Goal: Task Accomplishment & Management: Use online tool/utility

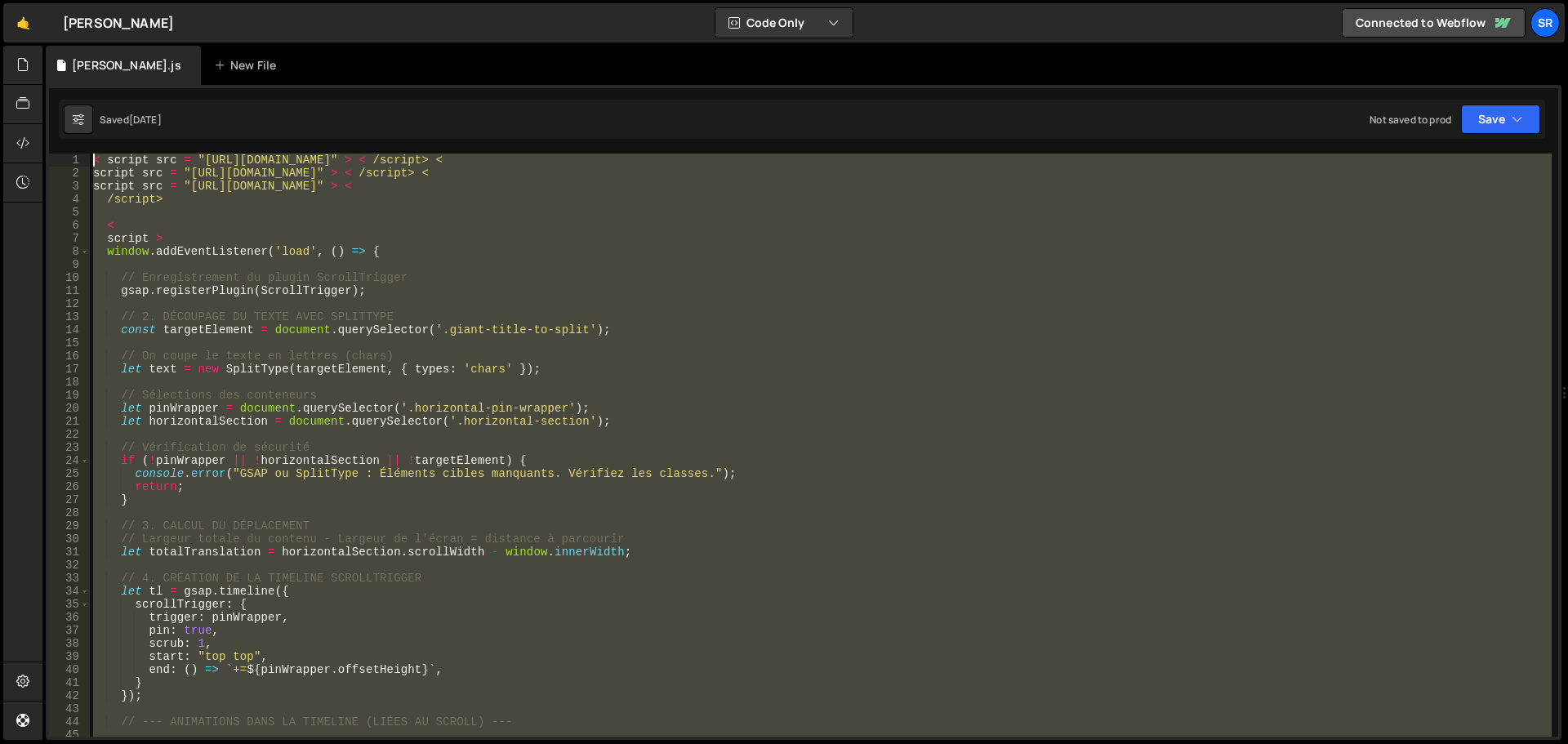
drag, startPoint x: 171, startPoint y: 582, endPoint x: 86, endPoint y: 145, distance: 445.2
click at [86, 145] on div "/script> 1 2 3 4 5 6 7 8 9 10 11 12 13 14 15 16 17 18 19 20 21 22 23 24 25 26 2…" at bounding box center [803, 412] width 1515 height 655
click at [830, 195] on div "< script src = "https://unpkg.com/split-type" > < /script> < script src = "http…" at bounding box center [820, 445] width 1462 height 583
drag, startPoint x: 166, startPoint y: 725, endPoint x: 100, endPoint y: -76, distance: 803.7
click at [100, 0] on html "Projects Community Library Blog SR Projects Your Teams Account Upgrade Logout" at bounding box center [784, 372] width 1568 height 744
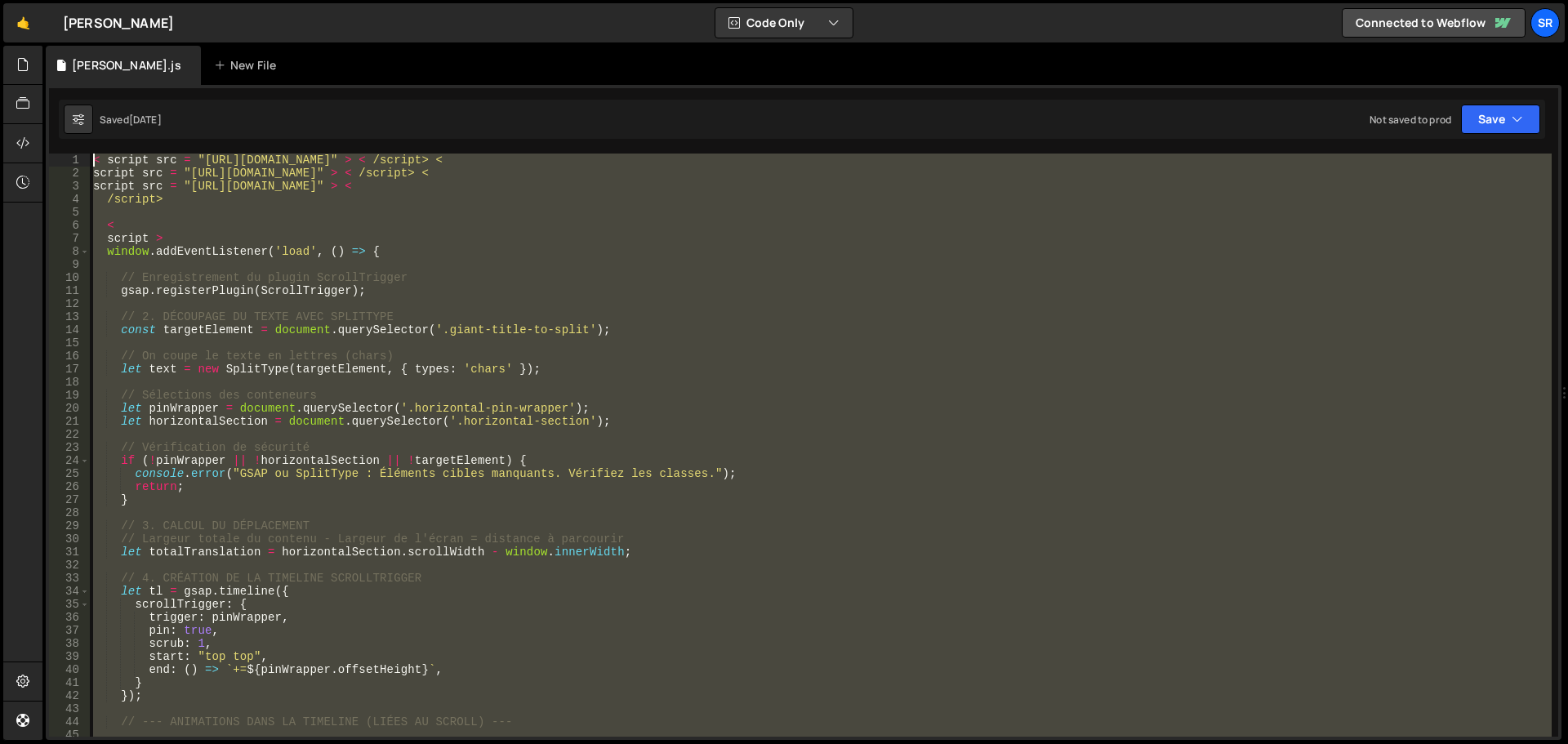
type textarea "< script src = "https://unpkg.com/split-type" > < /script> < script src = "http…"
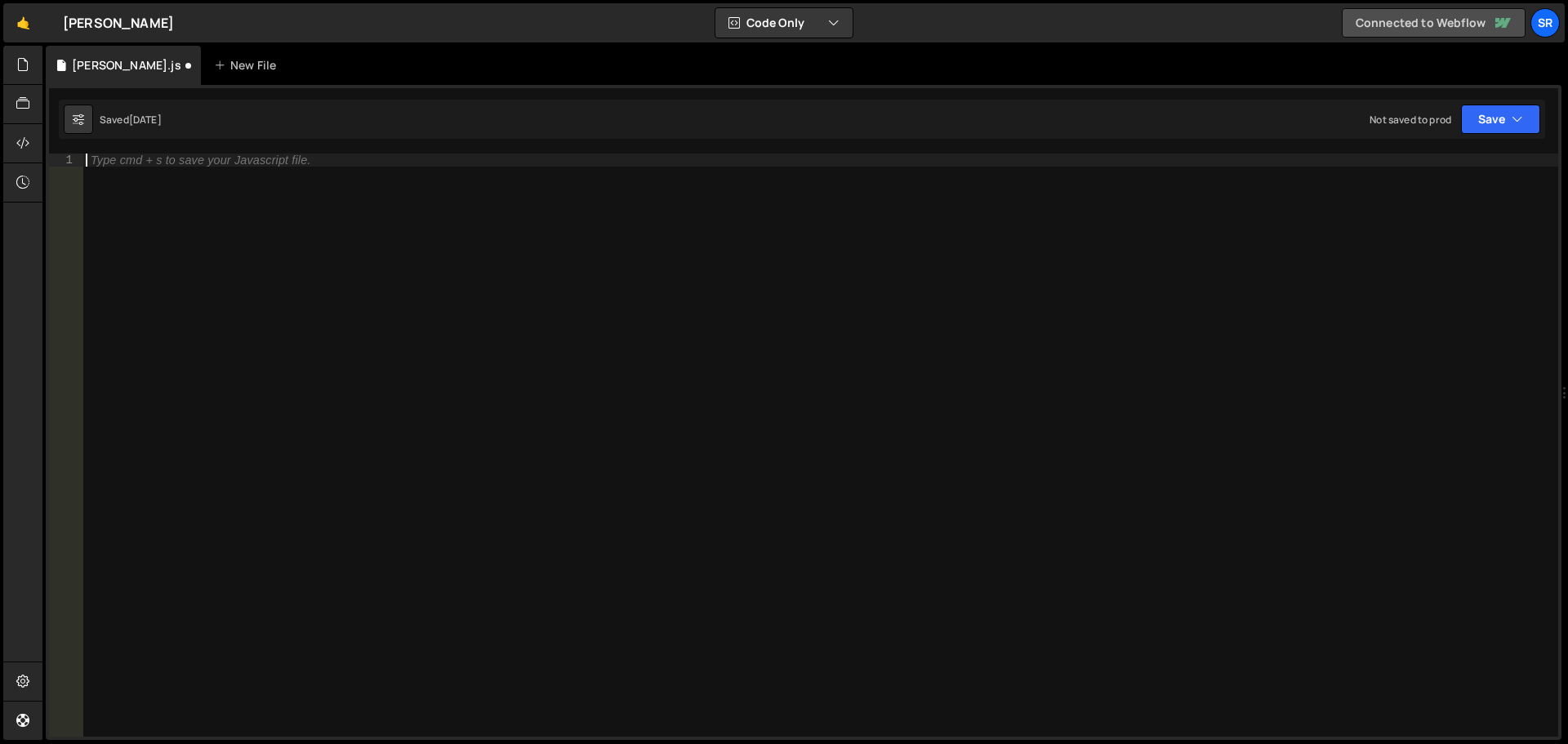
click at [1454, 25] on link "Connected to Webflow" at bounding box center [1433, 23] width 184 height 30
click at [1543, 35] on div "SR" at bounding box center [1545, 23] width 30 height 30
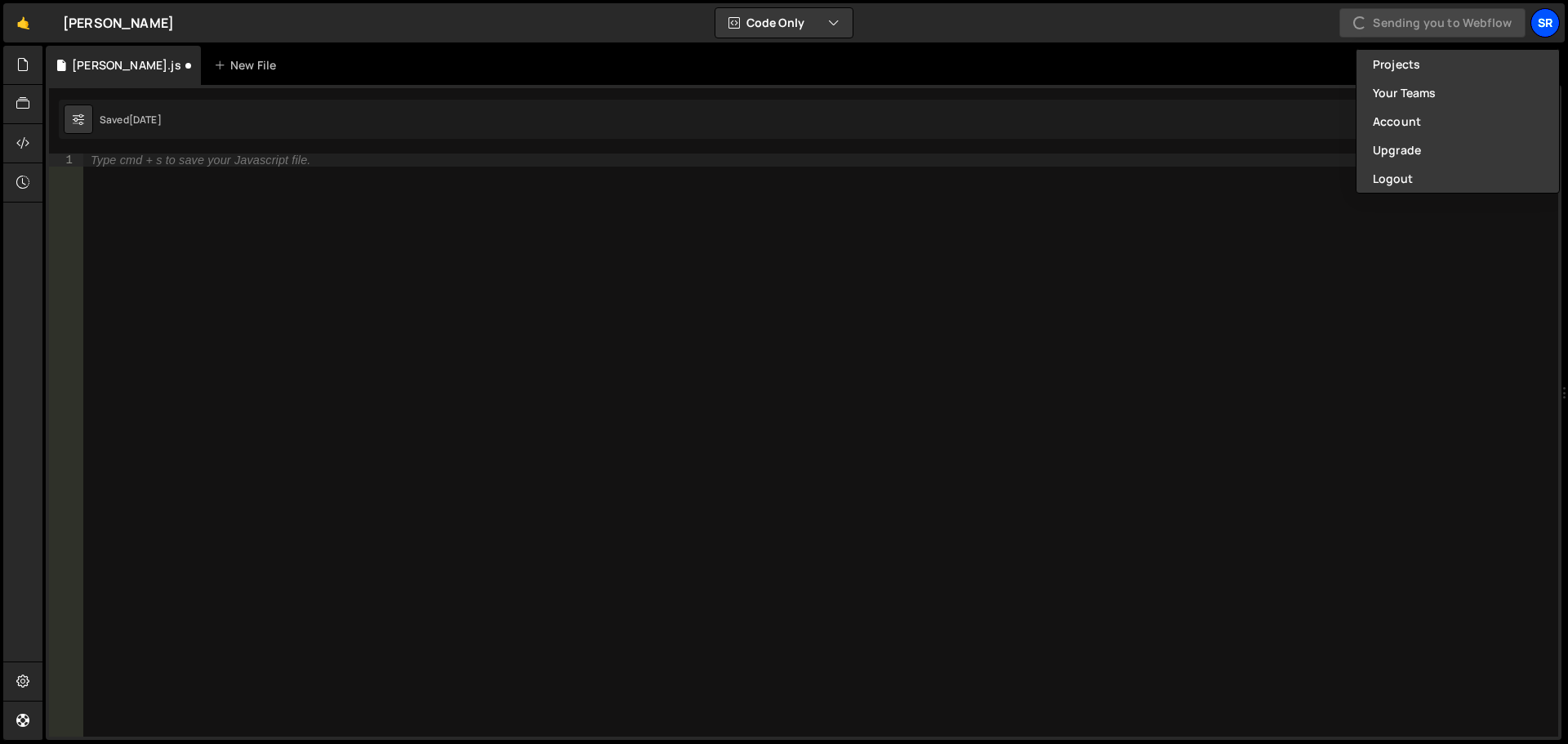
click at [1543, 35] on div "SR" at bounding box center [1545, 23] width 30 height 30
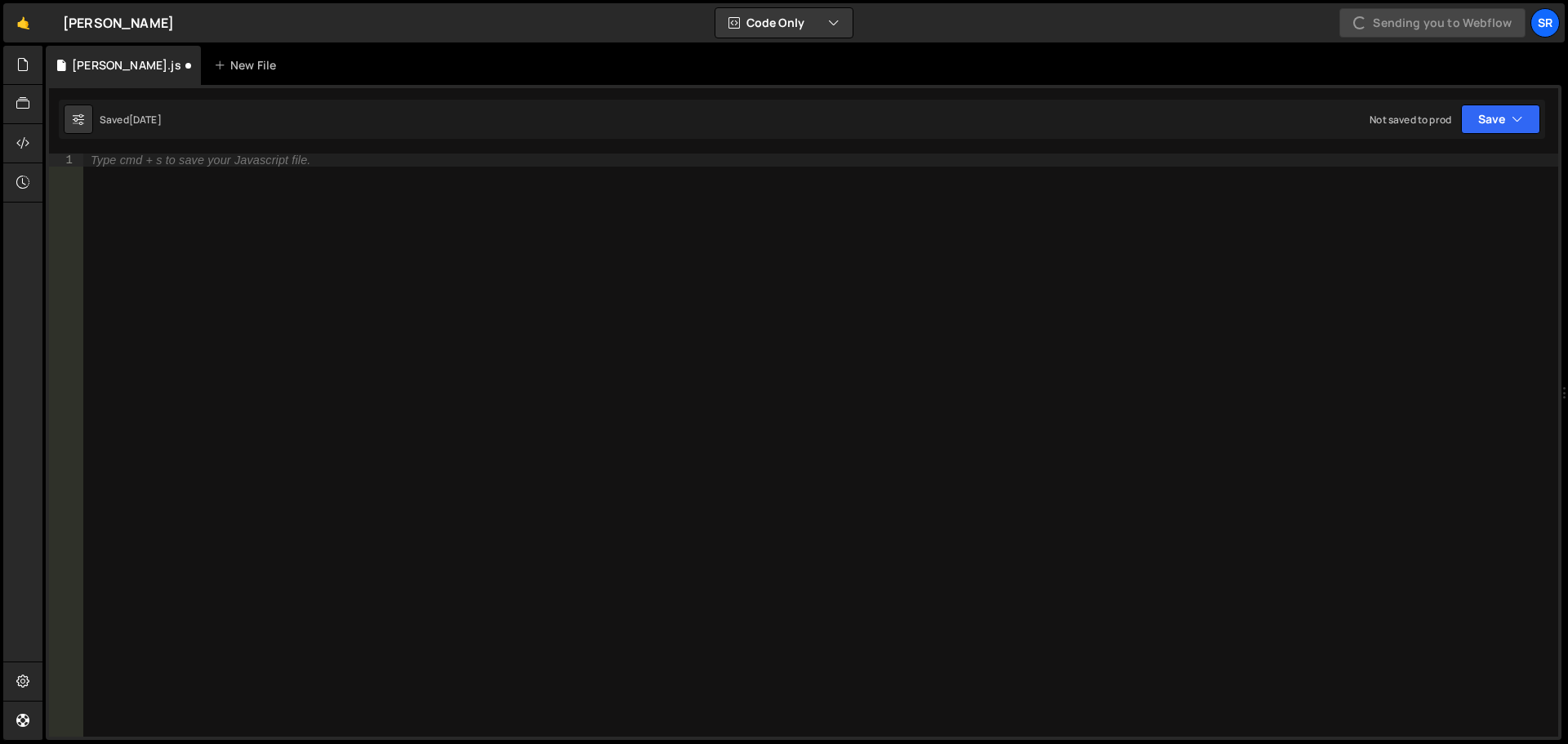
click at [486, 167] on div "Type cmd + s to save your Javascript file." at bounding box center [820, 458] width 1476 height 609
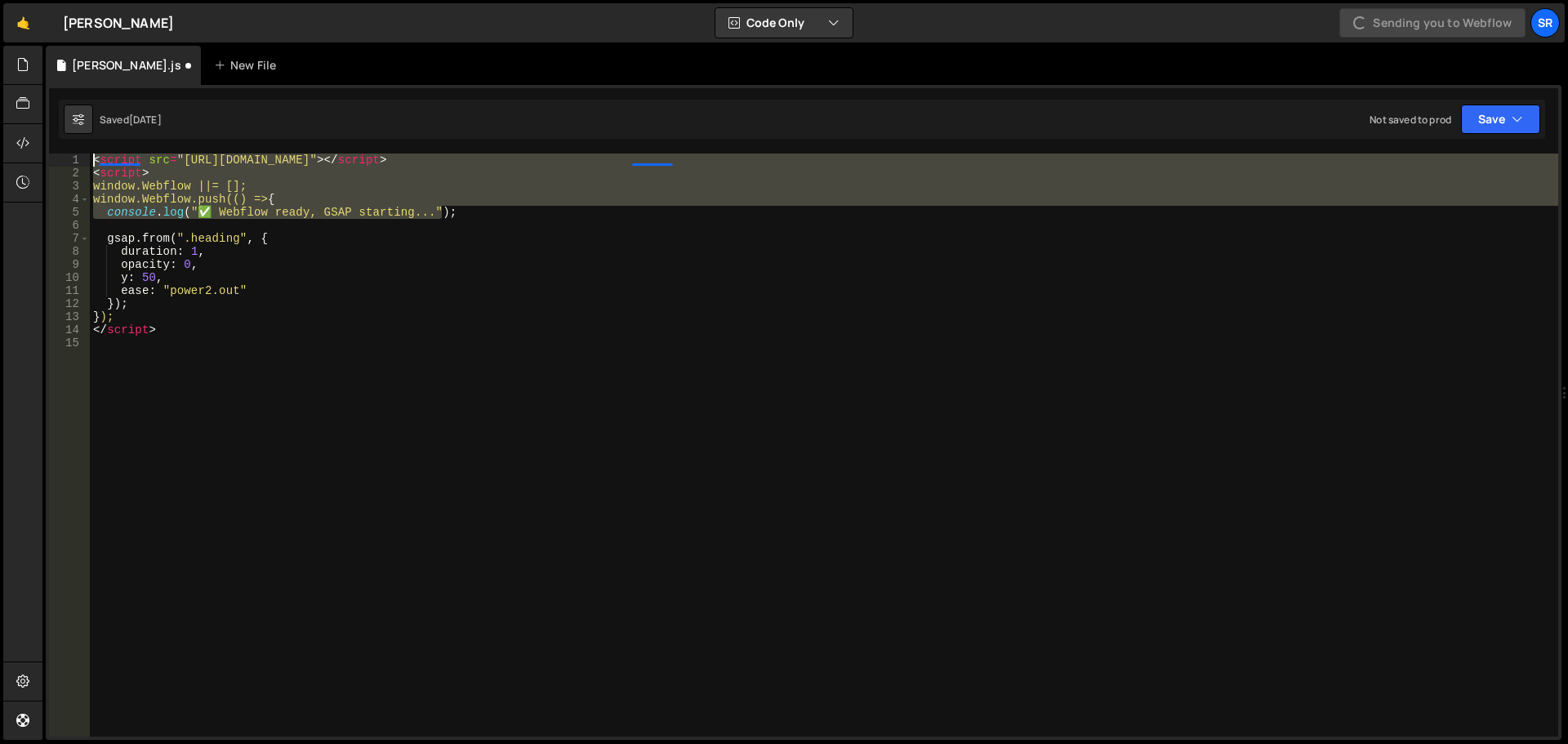
drag, startPoint x: 471, startPoint y: 214, endPoint x: 0, endPoint y: 145, distance: 476.0
click at [0, 145] on div "Hold on a sec... Are you certain you wish to leave this page? Any changes you'v…" at bounding box center [784, 372] width 1568 height 744
type textarea "<script src="https://cdnjs.cloudflare.com/ajax/libs/gsap/3.12.5/gsap.min.js"></…"
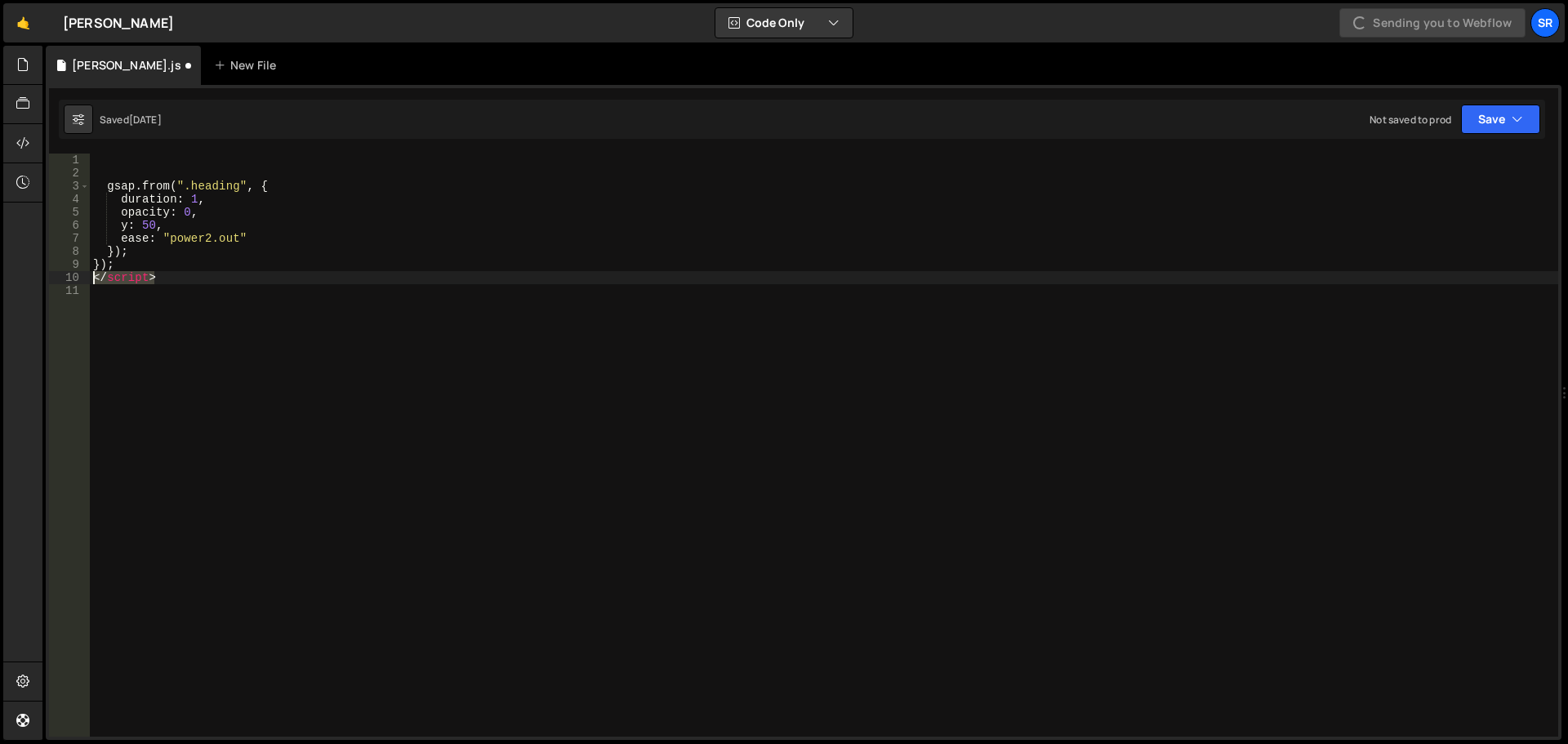
drag, startPoint x: 161, startPoint y: 280, endPoint x: 56, endPoint y: 274, distance: 105.2
click at [53, 276] on div "1 2 3 4 5 6 7 8 9 10 11 gsap . from ( ".heading" , { duration : 1 , opacity : 0…" at bounding box center [803, 445] width 1509 height 583
type textarea "</script>"
click at [1489, 127] on button "Save" at bounding box center [1500, 119] width 79 height 30
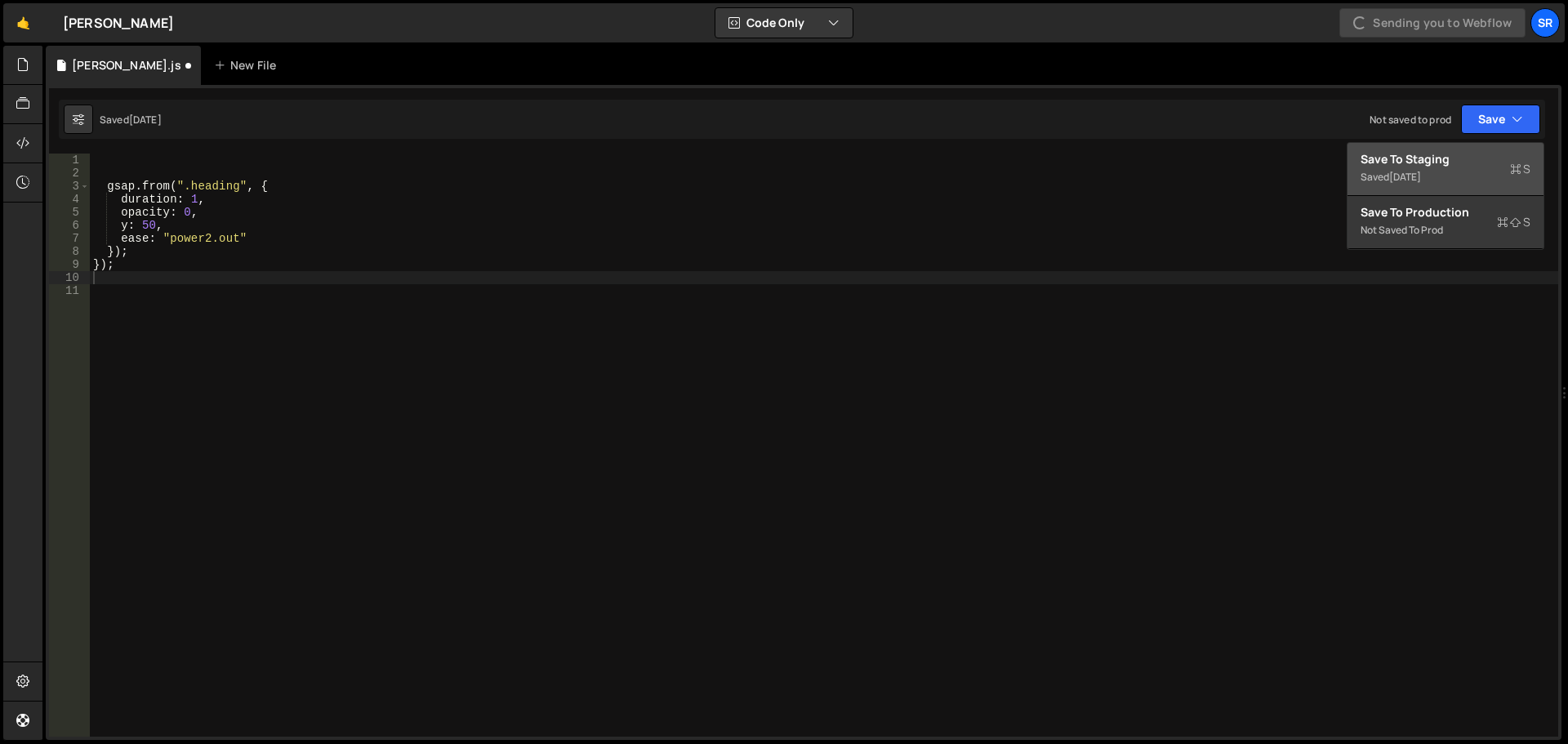
click at [1421, 172] on div "4 days ago" at bounding box center [1405, 176] width 32 height 14
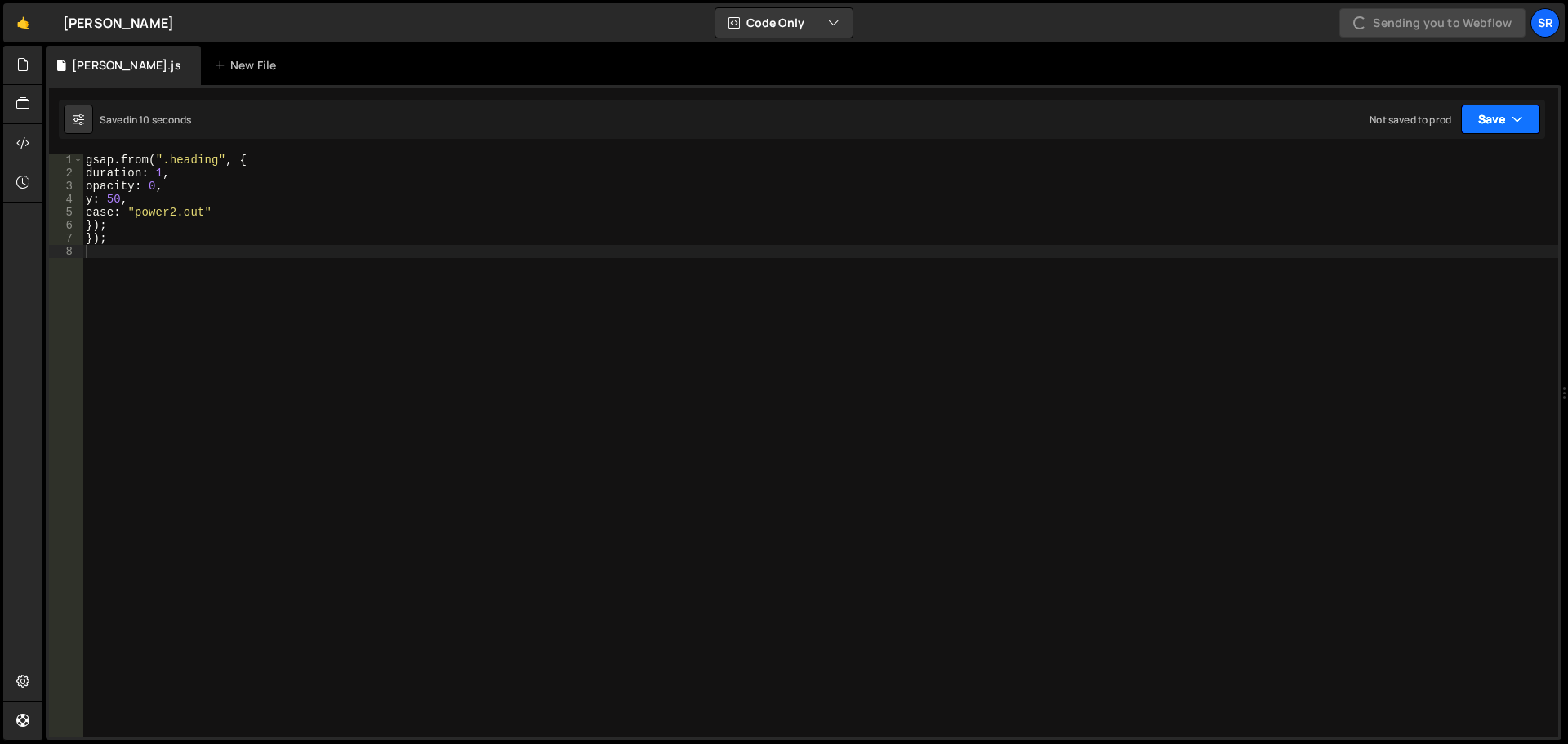
click at [1486, 126] on button "Save" at bounding box center [1500, 119] width 79 height 30
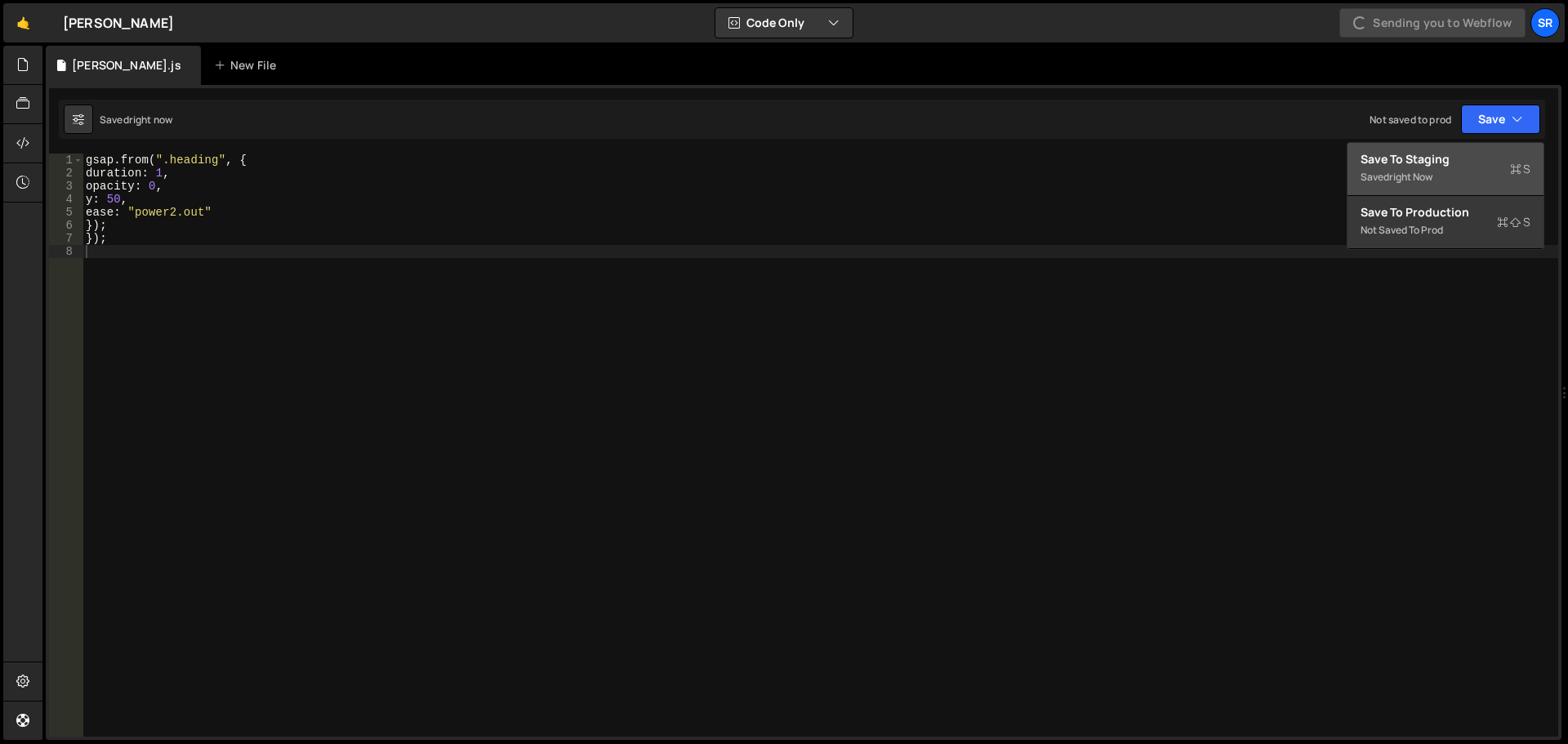
click at [1450, 164] on div "Save to Staging S" at bounding box center [1445, 158] width 170 height 16
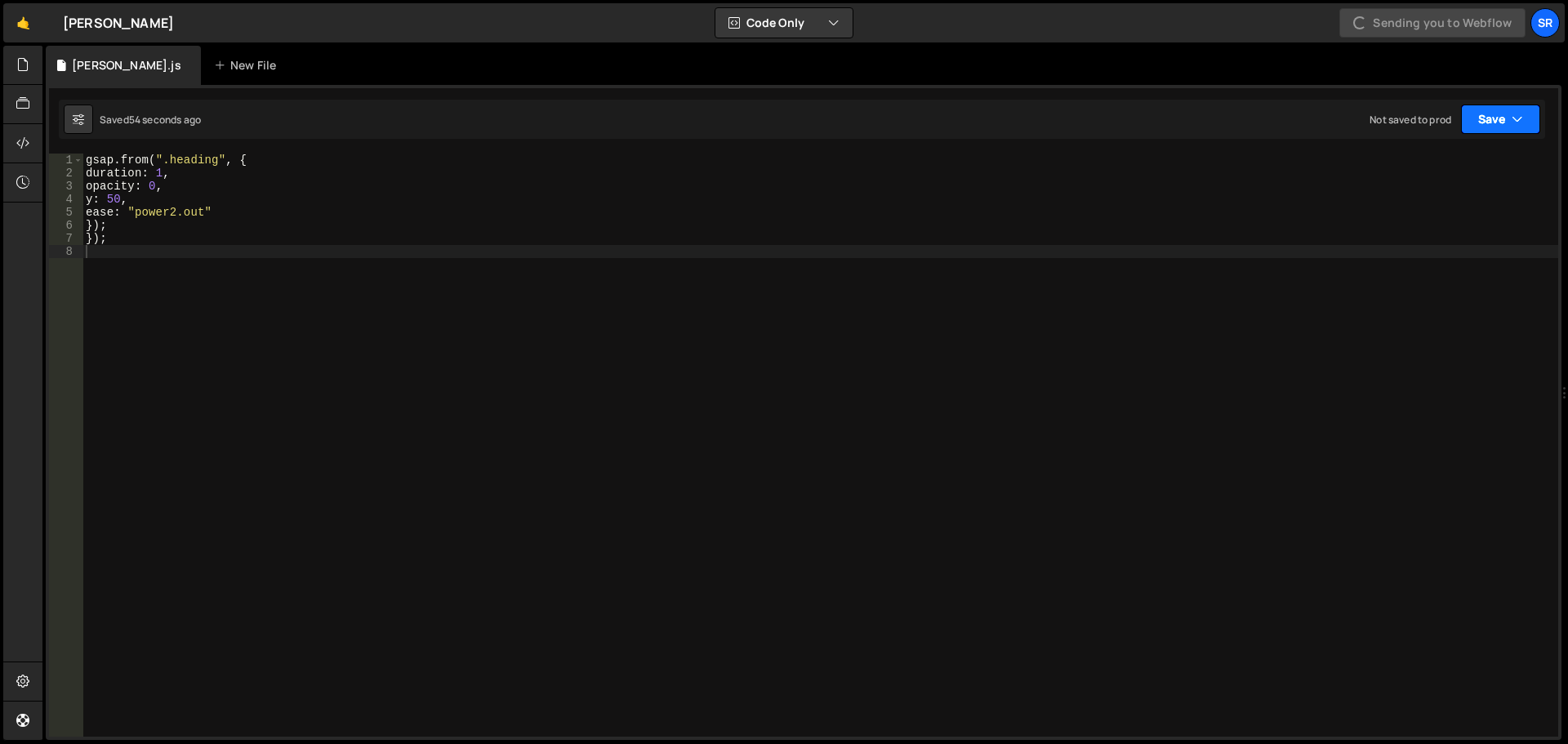
click at [1483, 123] on button "Save" at bounding box center [1500, 119] width 79 height 30
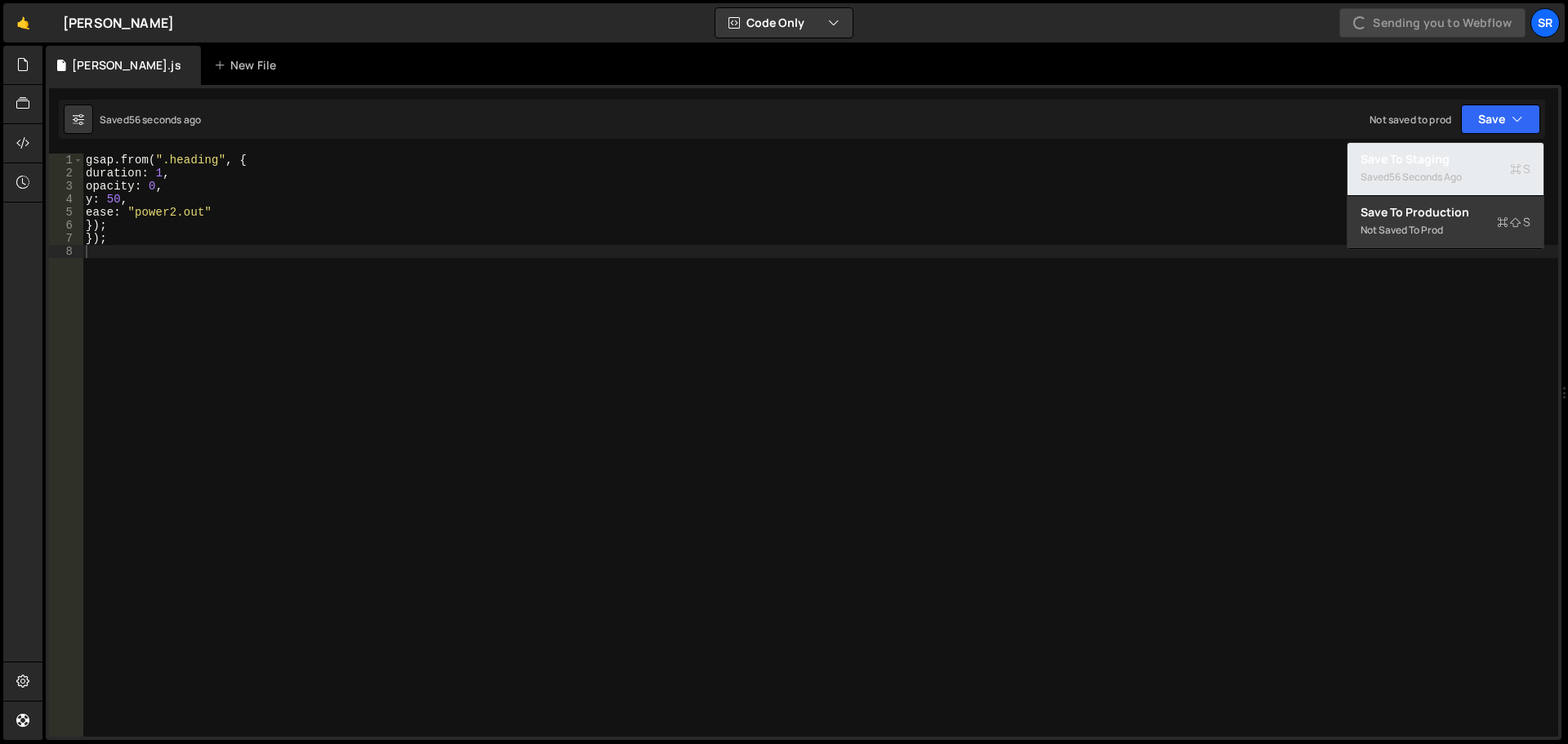
click at [1450, 170] on div "56 seconds ago" at bounding box center [1426, 176] width 73 height 14
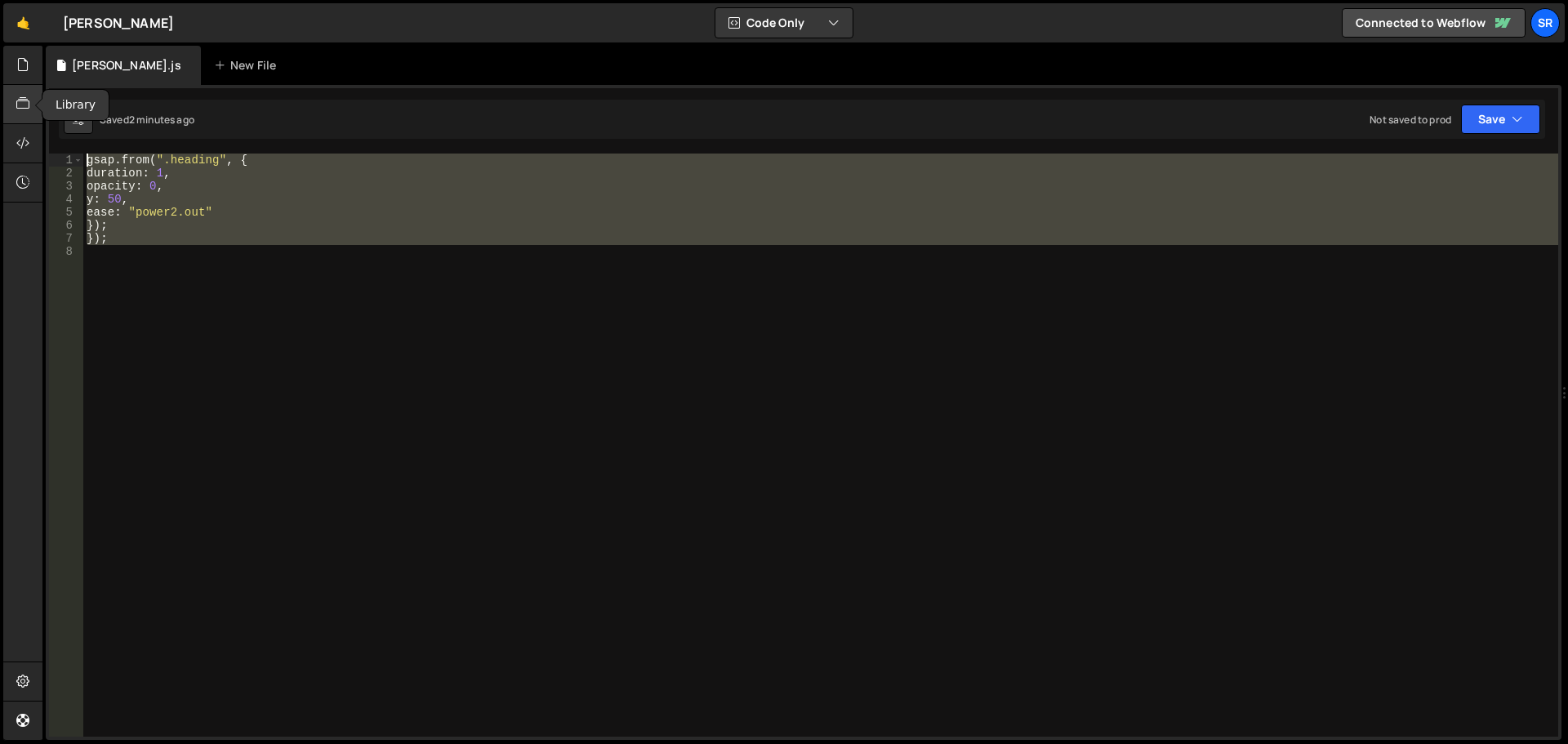
drag, startPoint x: 65, startPoint y: 231, endPoint x: 5, endPoint y: 103, distance: 141.4
click at [5, 103] on div "Hold on a sec... Are you certain you wish to leave this page? Any changes you'v…" at bounding box center [784, 372] width 1568 height 744
type textarea "gsap.from(".heading", { duration: 1,"
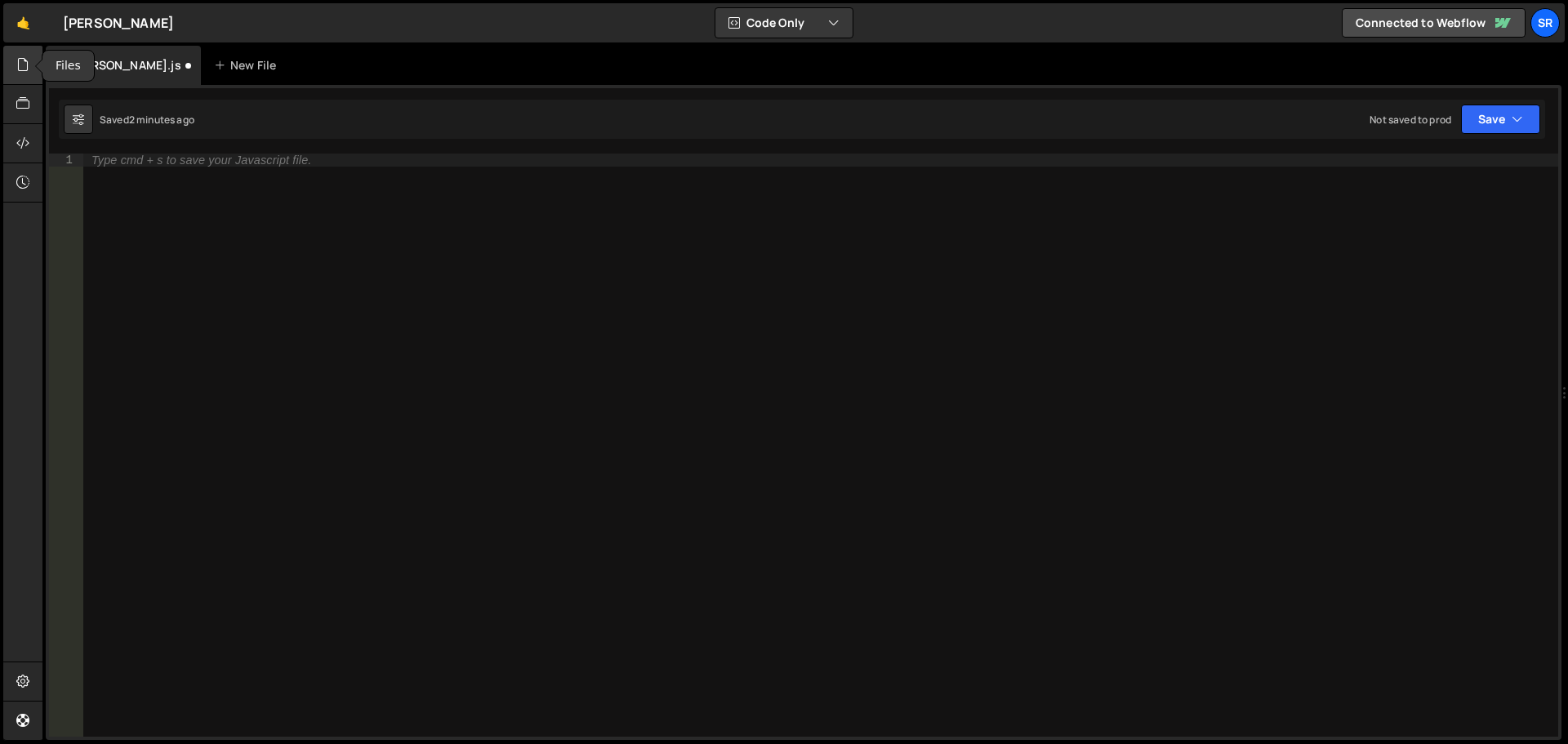
click at [14, 65] on div at bounding box center [23, 65] width 40 height 39
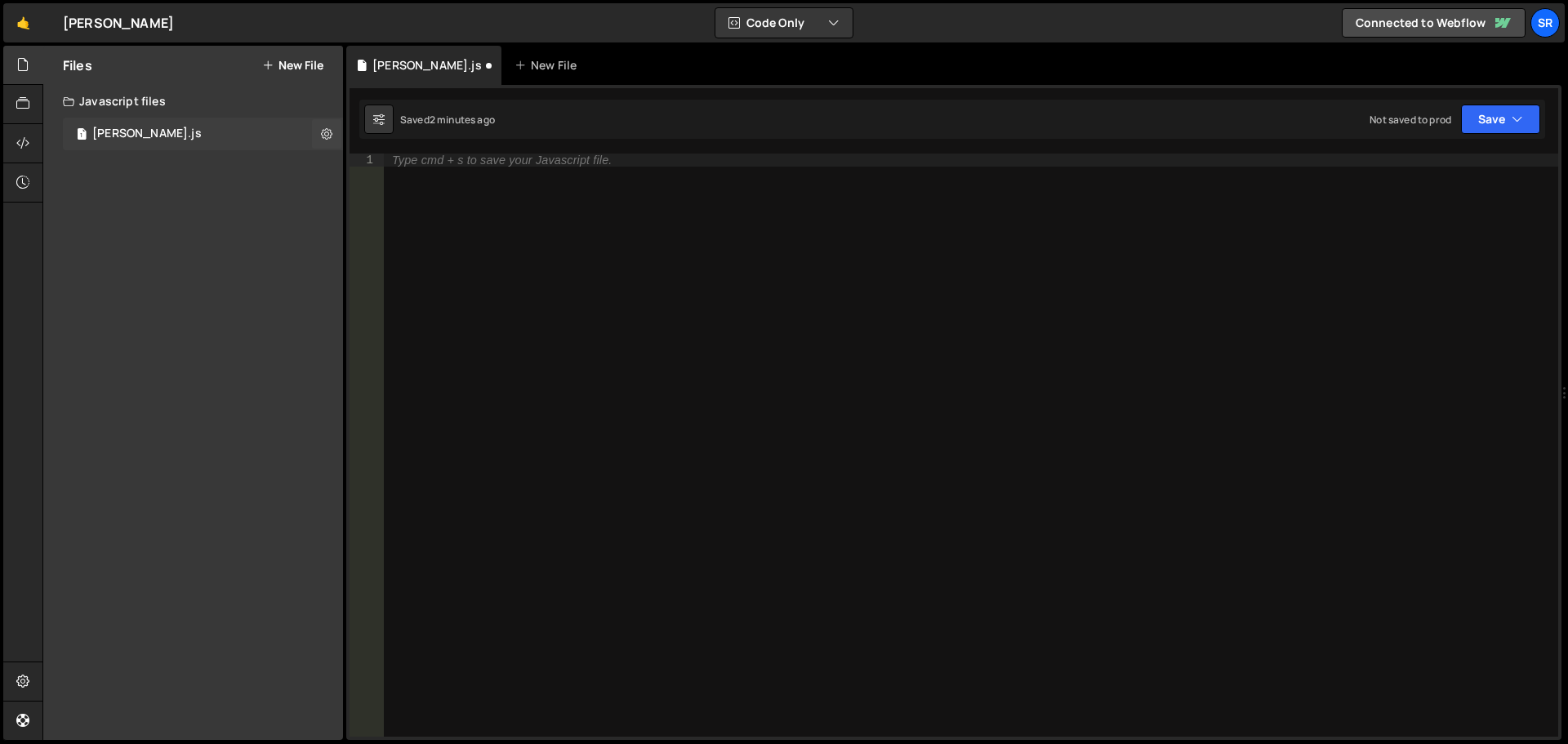
click at [159, 135] on div "[PERSON_NAME].js" at bounding box center [147, 133] width 109 height 14
click at [170, 132] on div "[PERSON_NAME].js" at bounding box center [147, 133] width 109 height 14
click at [322, 130] on icon at bounding box center [326, 133] width 11 height 15
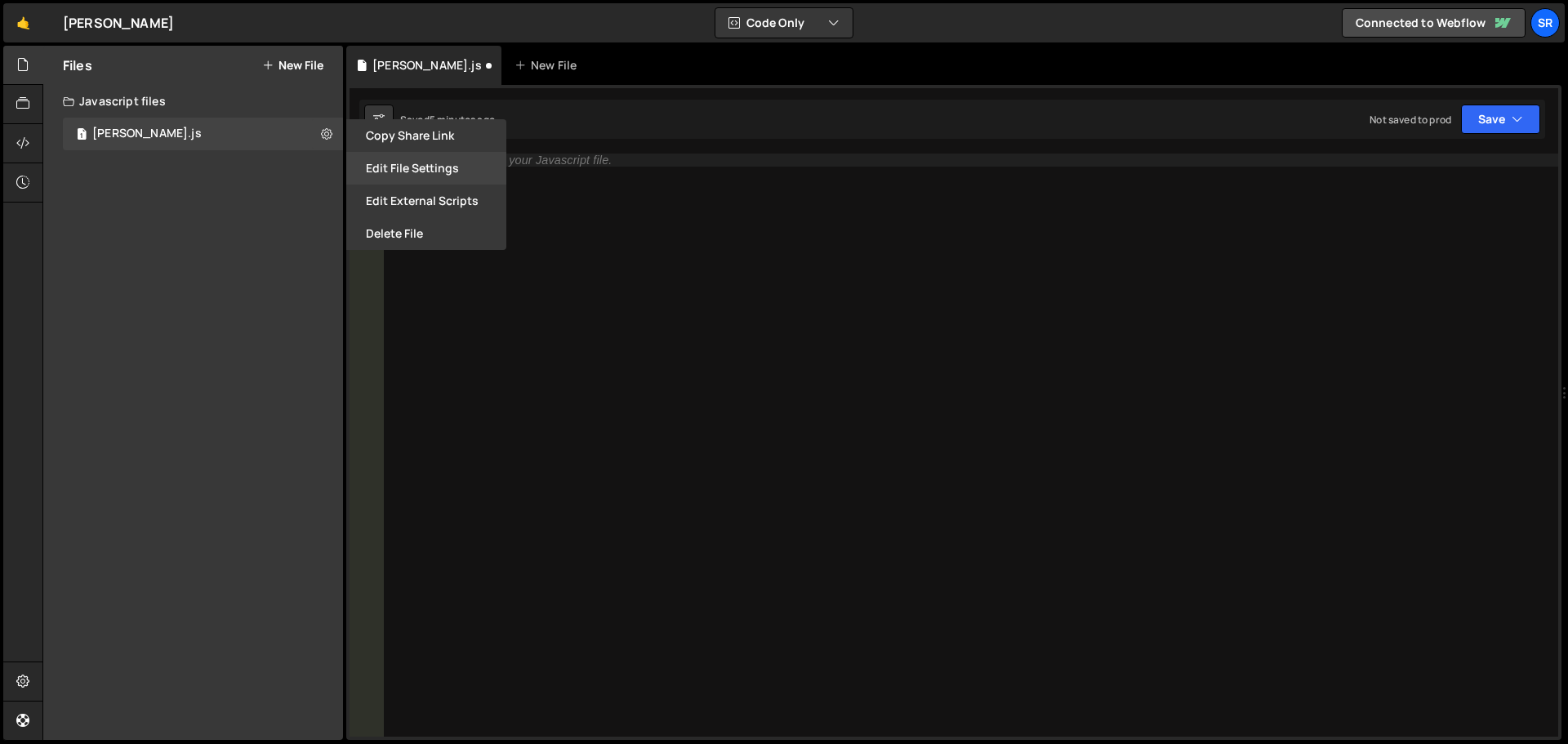
click at [437, 174] on button "Edit File Settings" at bounding box center [426, 168] width 160 height 33
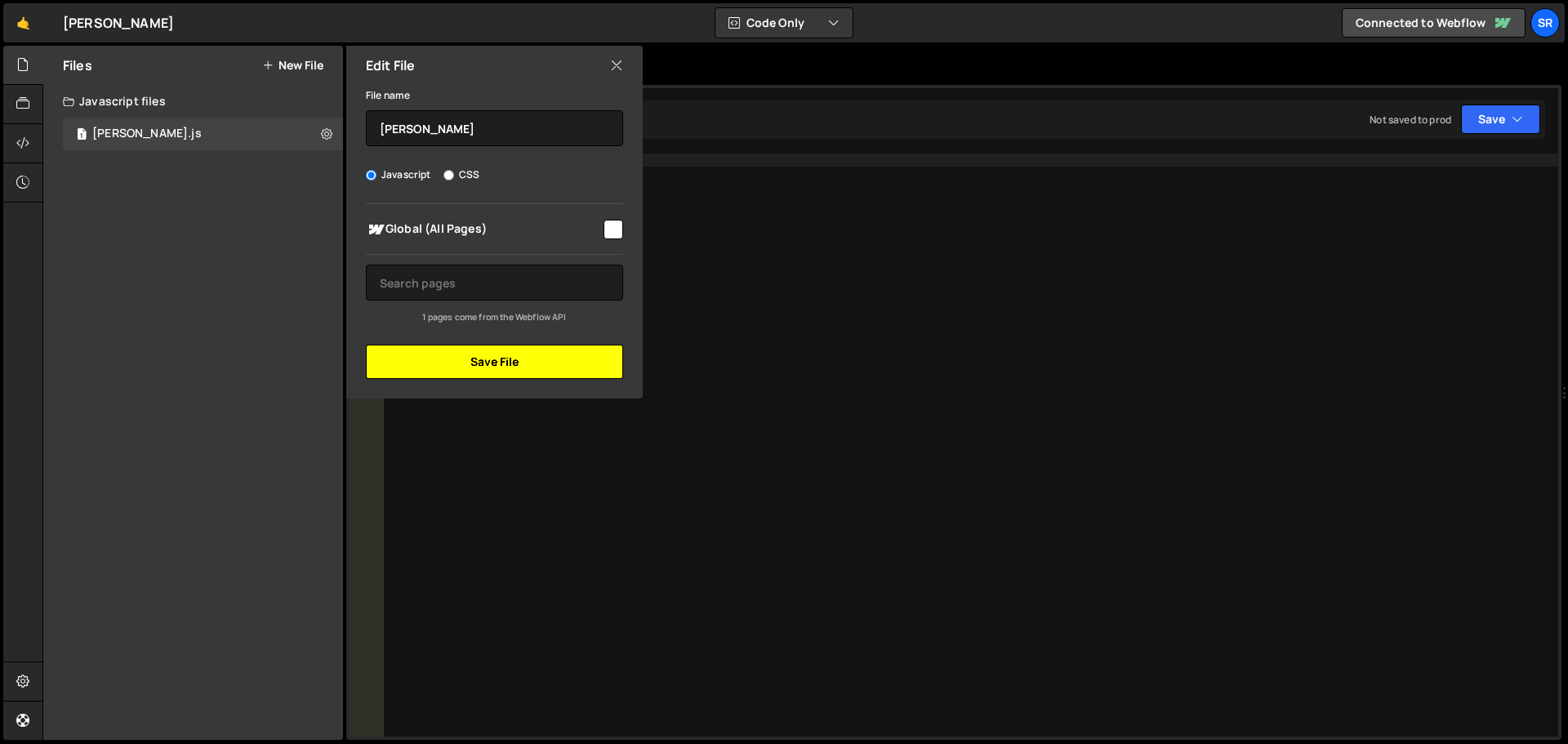
click at [501, 364] on button "Save File" at bounding box center [494, 362] width 257 height 34
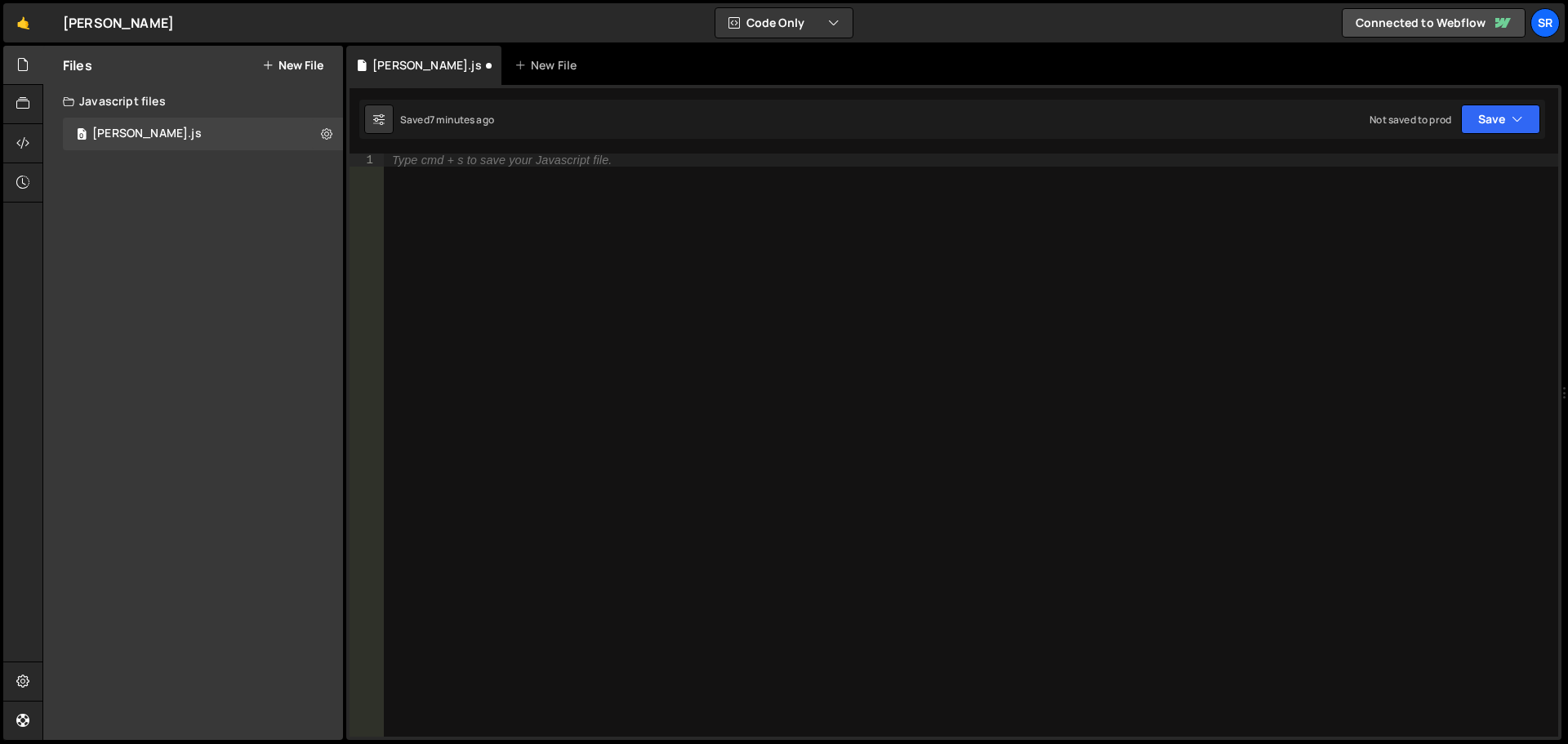
click at [496, 164] on div "Type cmd + s to save your Javascript file." at bounding box center [501, 159] width 220 height 11
click at [22, 142] on icon at bounding box center [22, 142] width 13 height 18
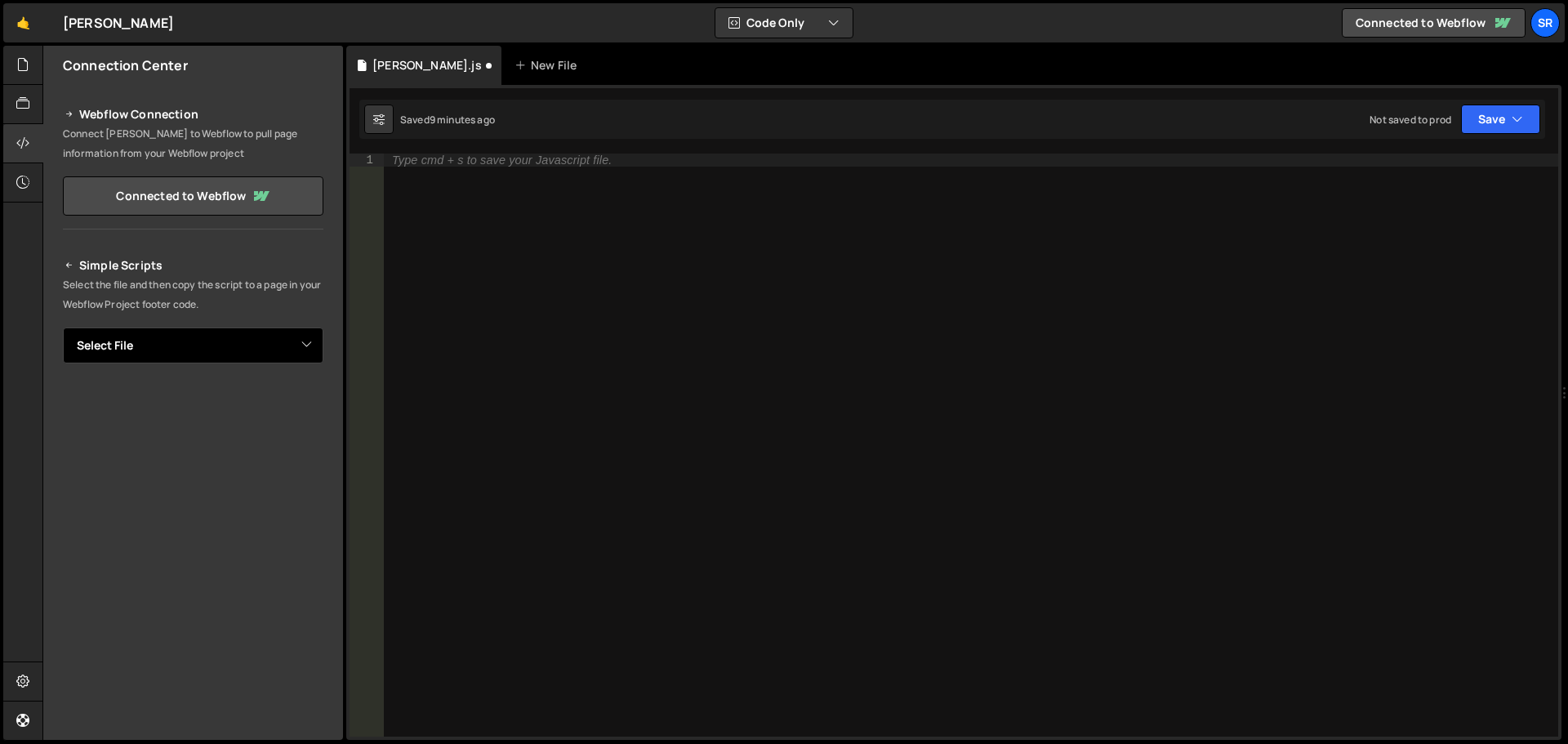
click at [197, 351] on select "Select File Jean Louis Cacheux.js" at bounding box center [192, 345] width 260 height 36
select select "47908"
click at [63, 327] on select "Select File Jean Louis Cacheux.js" at bounding box center [192, 345] width 260 height 36
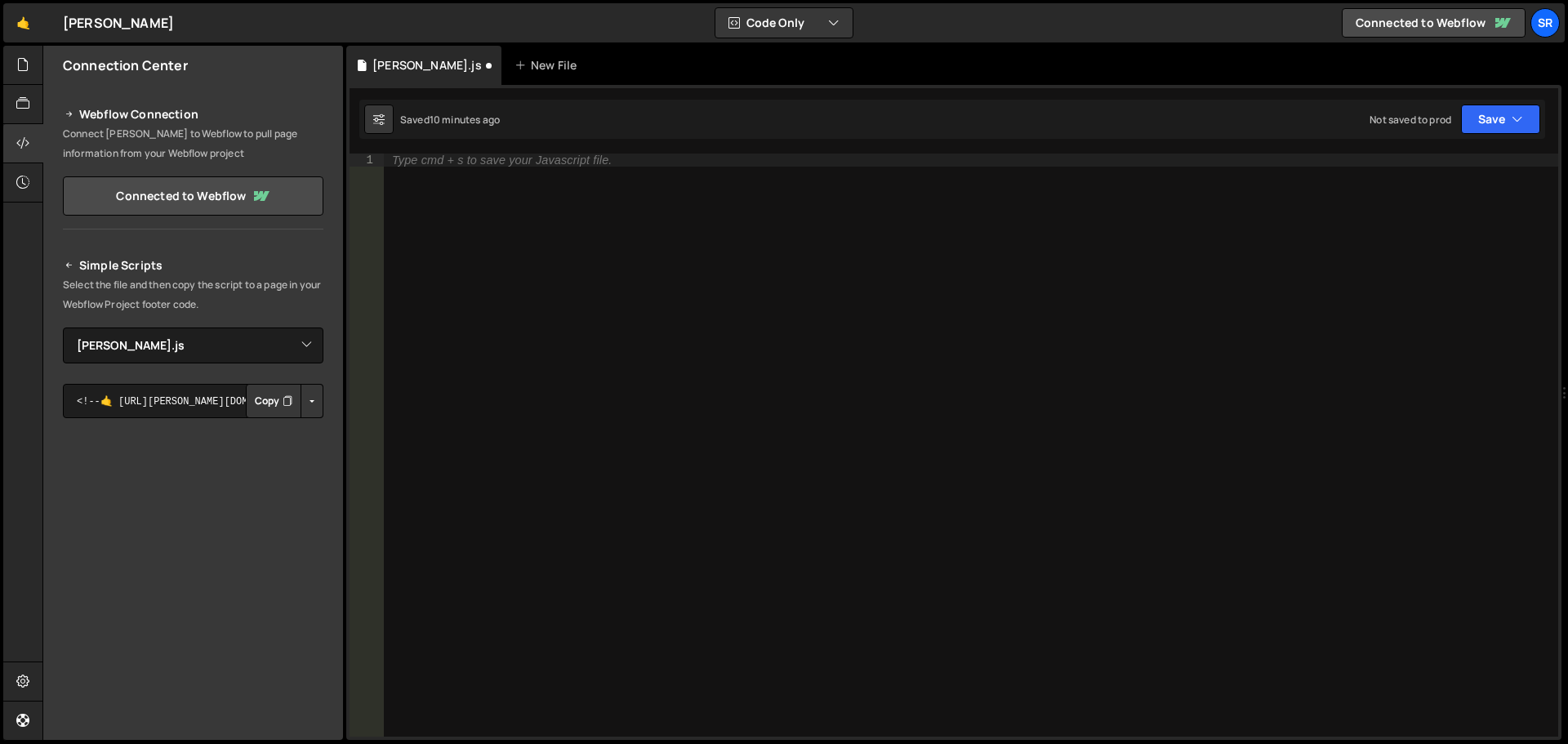
click at [257, 403] on button "Copy" at bounding box center [274, 401] width 56 height 34
click at [263, 404] on button "Copy" at bounding box center [274, 401] width 56 height 34
click at [501, 171] on div at bounding box center [970, 458] width 1174 height 609
click at [500, 168] on div at bounding box center [970, 458] width 1174 height 609
click at [500, 163] on div at bounding box center [970, 458] width 1174 height 609
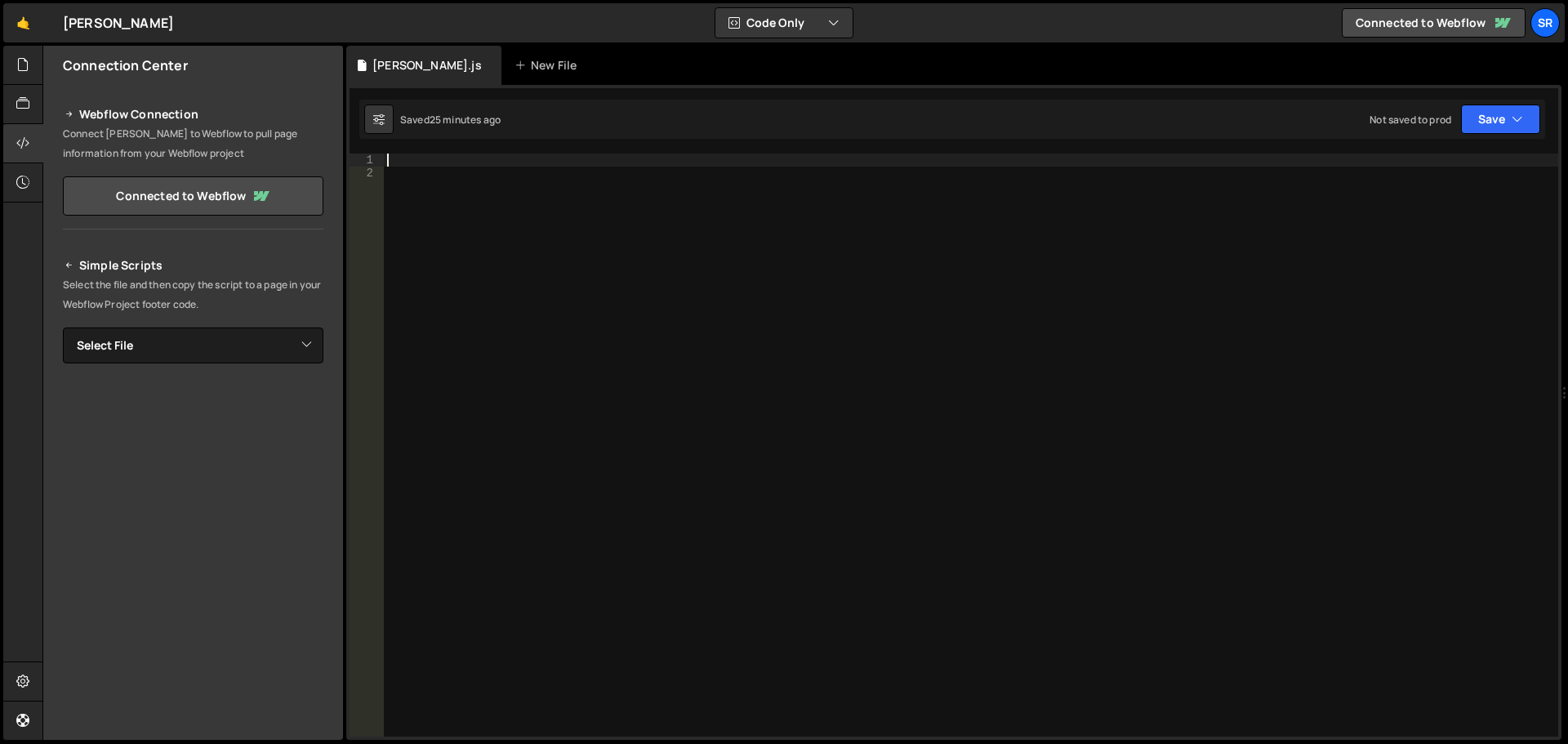
paste textarea
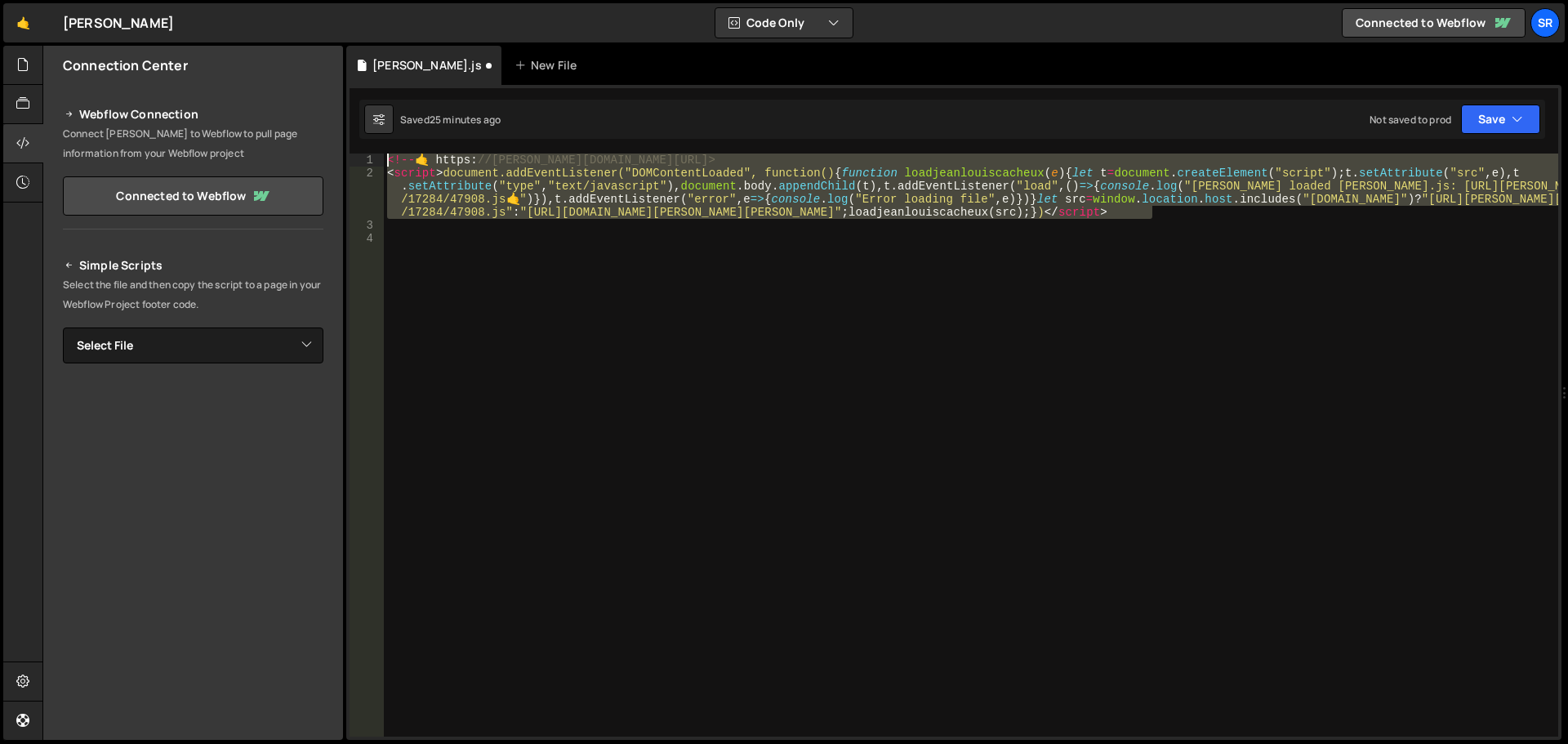
drag, startPoint x: 1170, startPoint y: 217, endPoint x: 223, endPoint y: 135, distance: 950.5
click at [223, 135] on div "Files New File Javascript files 0 [PERSON_NAME].js 0 CSS files Copy share link …" at bounding box center [805, 393] width 1526 height 695
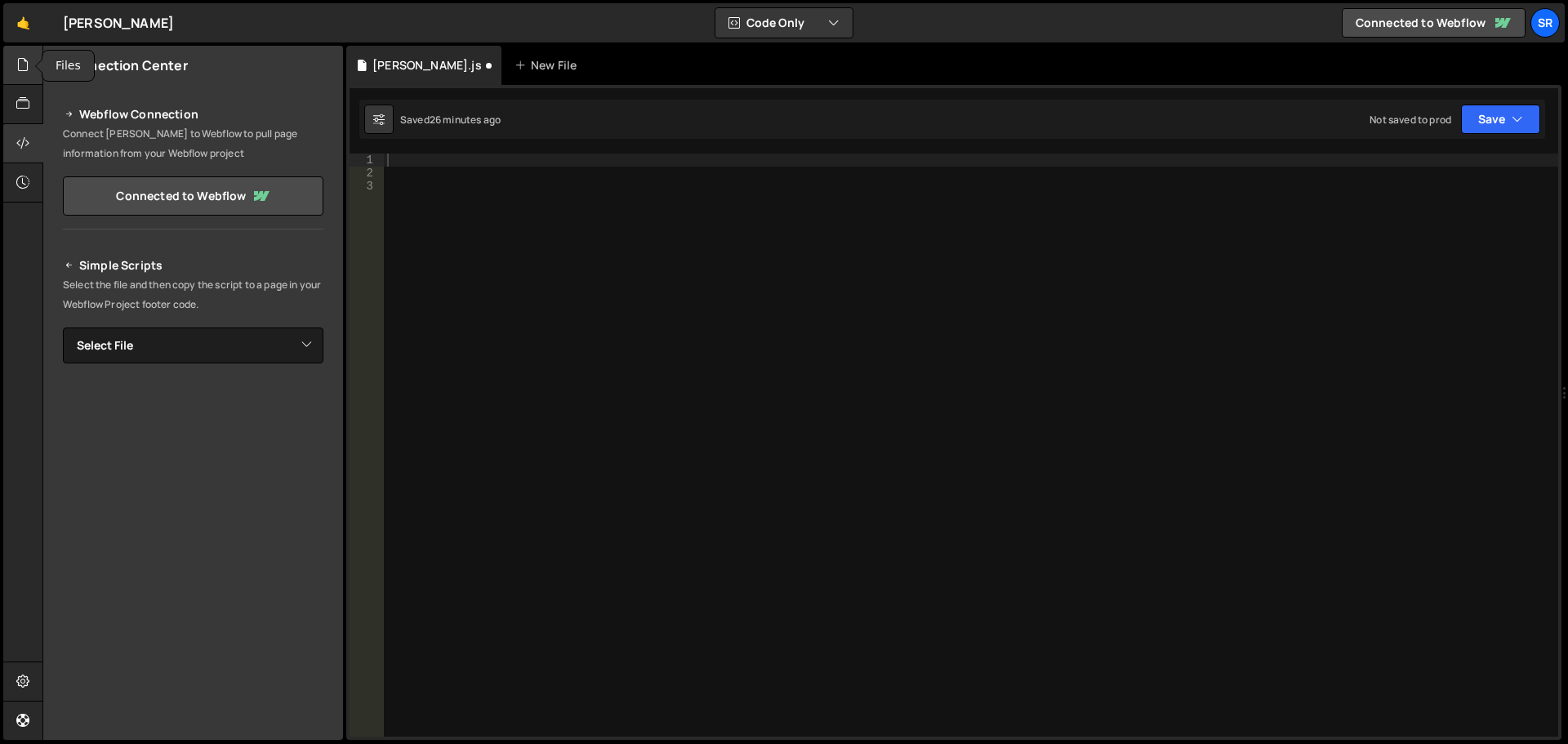
click at [19, 68] on icon at bounding box center [22, 64] width 13 height 18
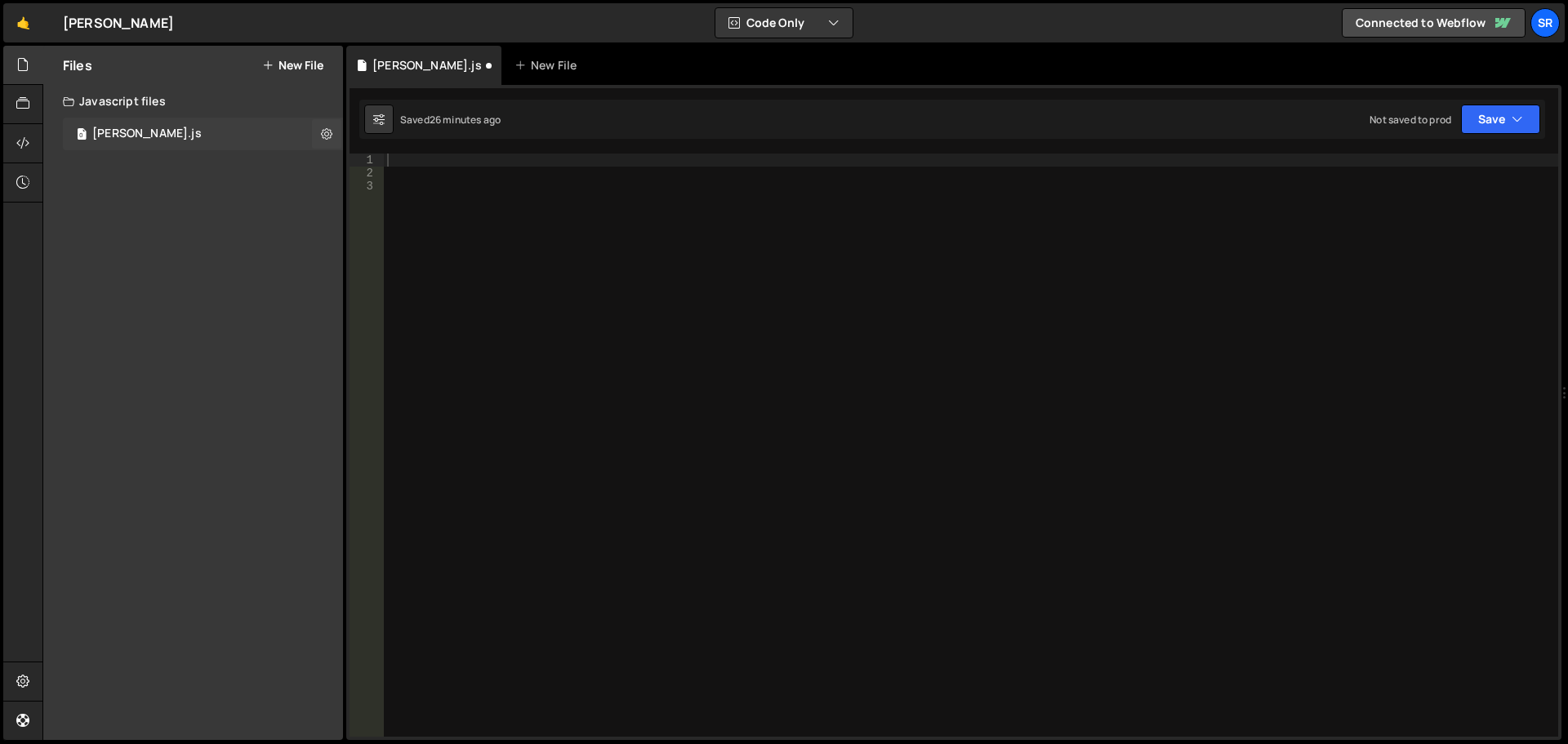
click at [149, 136] on div "[PERSON_NAME].js" at bounding box center [147, 133] width 109 height 14
click at [566, 155] on div at bounding box center [970, 458] width 1174 height 609
paste textarea
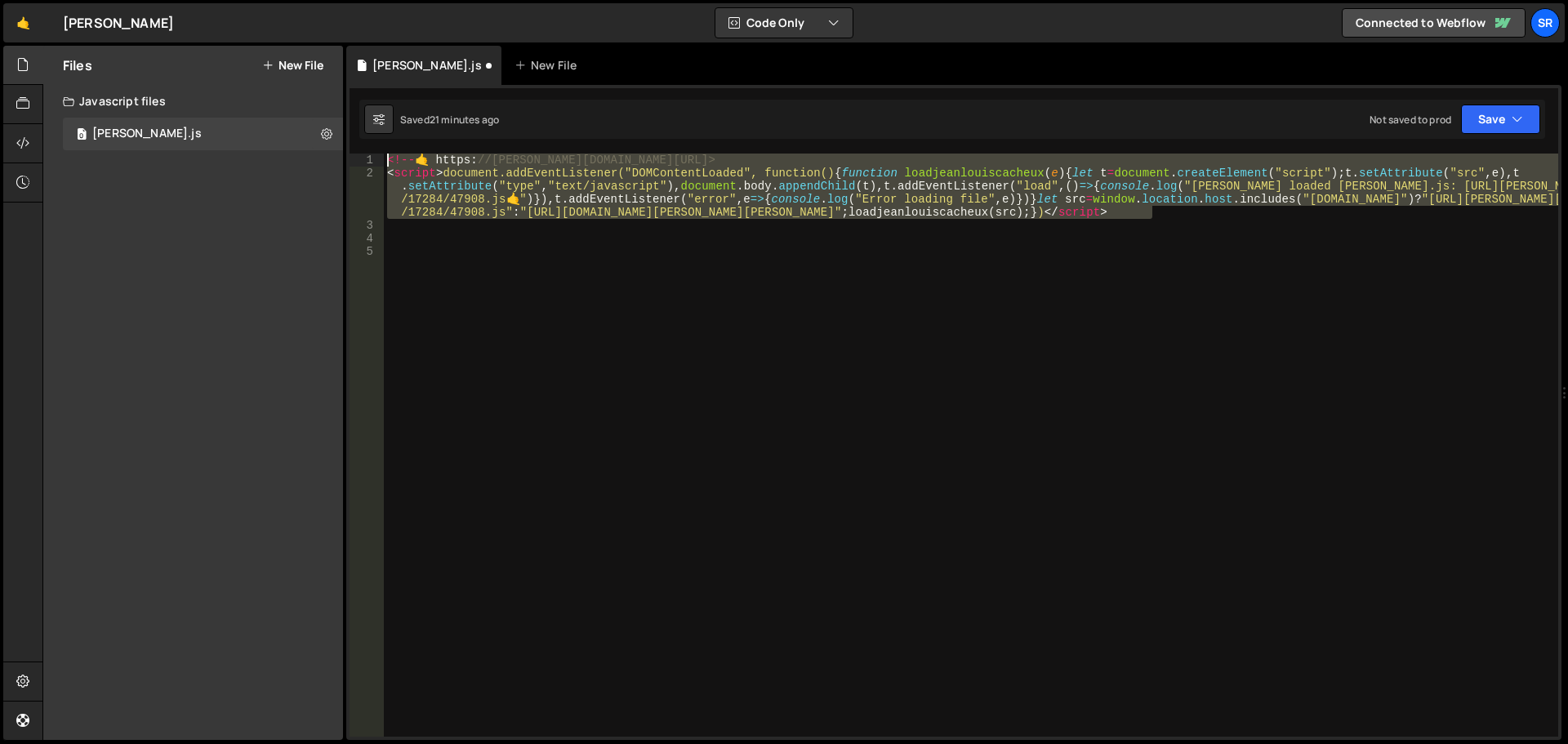
drag, startPoint x: 1158, startPoint y: 219, endPoint x: 214, endPoint y: 97, distance: 951.9
click at [214, 97] on div "Files New File Javascript files 0 [PERSON_NAME].js 0 CSS files Copy share link …" at bounding box center [805, 393] width 1526 height 695
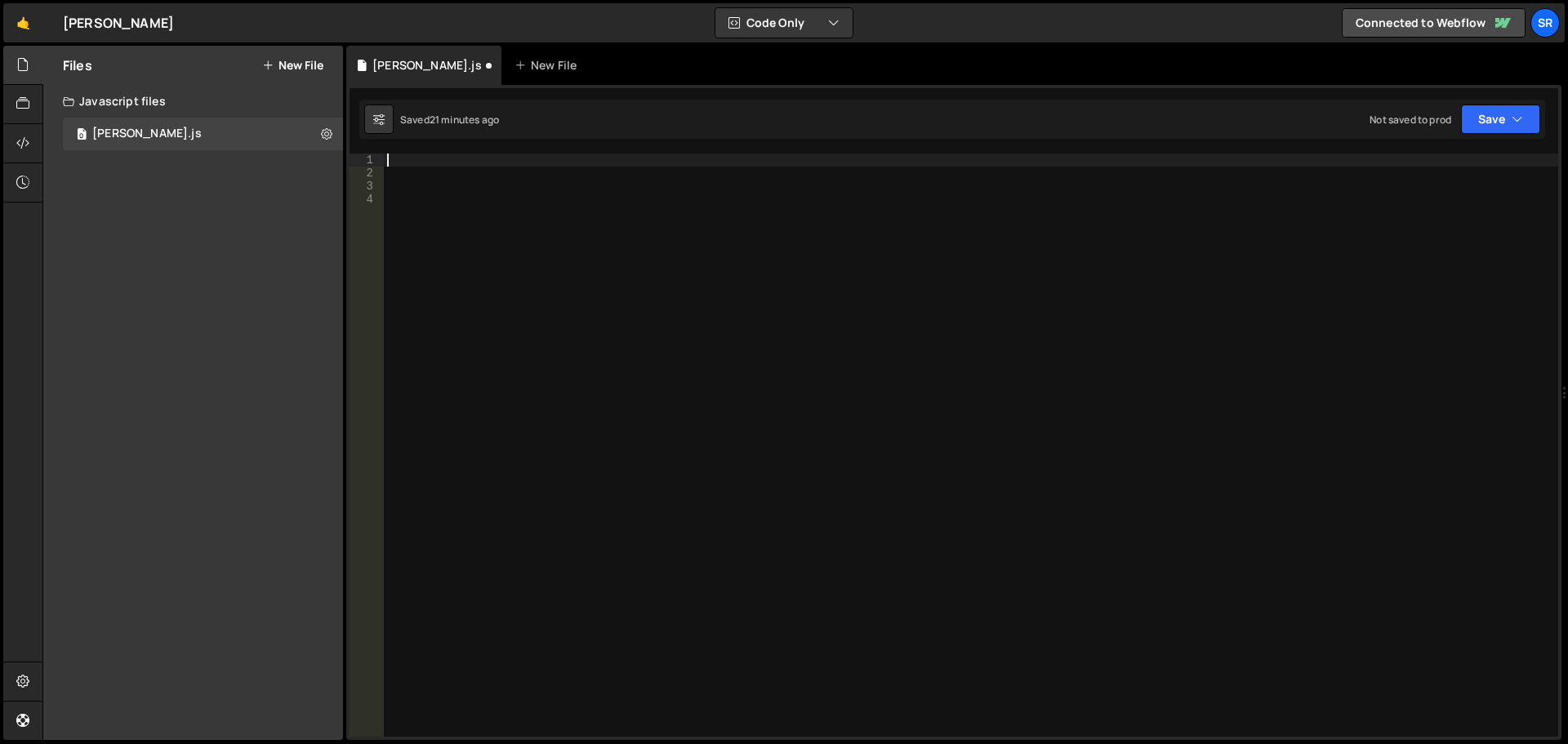
paste textarea "[DOMAIN_NAME](".box", { rotation: 27, x: 100, duration: 1 });"
drag, startPoint x: 453, startPoint y: 176, endPoint x: 463, endPoint y: 175, distance: 10.0
click at [463, 175] on div "// This is a Tween gsap . to ( ".box" , { rotation : 27 , x : 100 , duration : …" at bounding box center [970, 458] width 1174 height 609
drag, startPoint x: 448, startPoint y: 175, endPoint x: 475, endPoint y: 173, distance: 27.1
click at [475, 173] on div "// This is a Tween gsap . to ( ".box" , { rotation : 27 , x : 100 , duration : …" at bounding box center [970, 458] width 1174 height 609
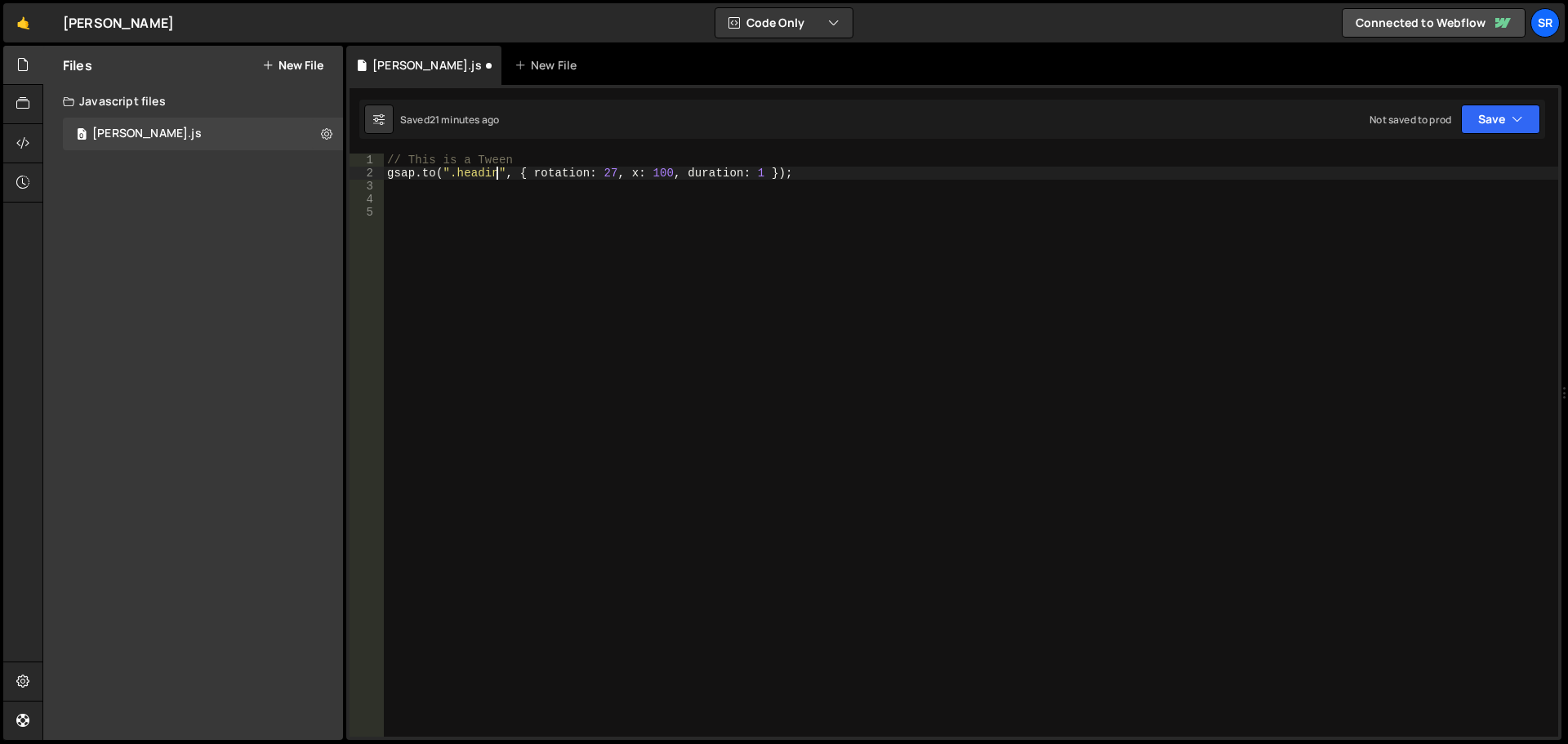
scroll to position [0, 8]
click at [1492, 117] on button "Save" at bounding box center [1500, 119] width 79 height 30
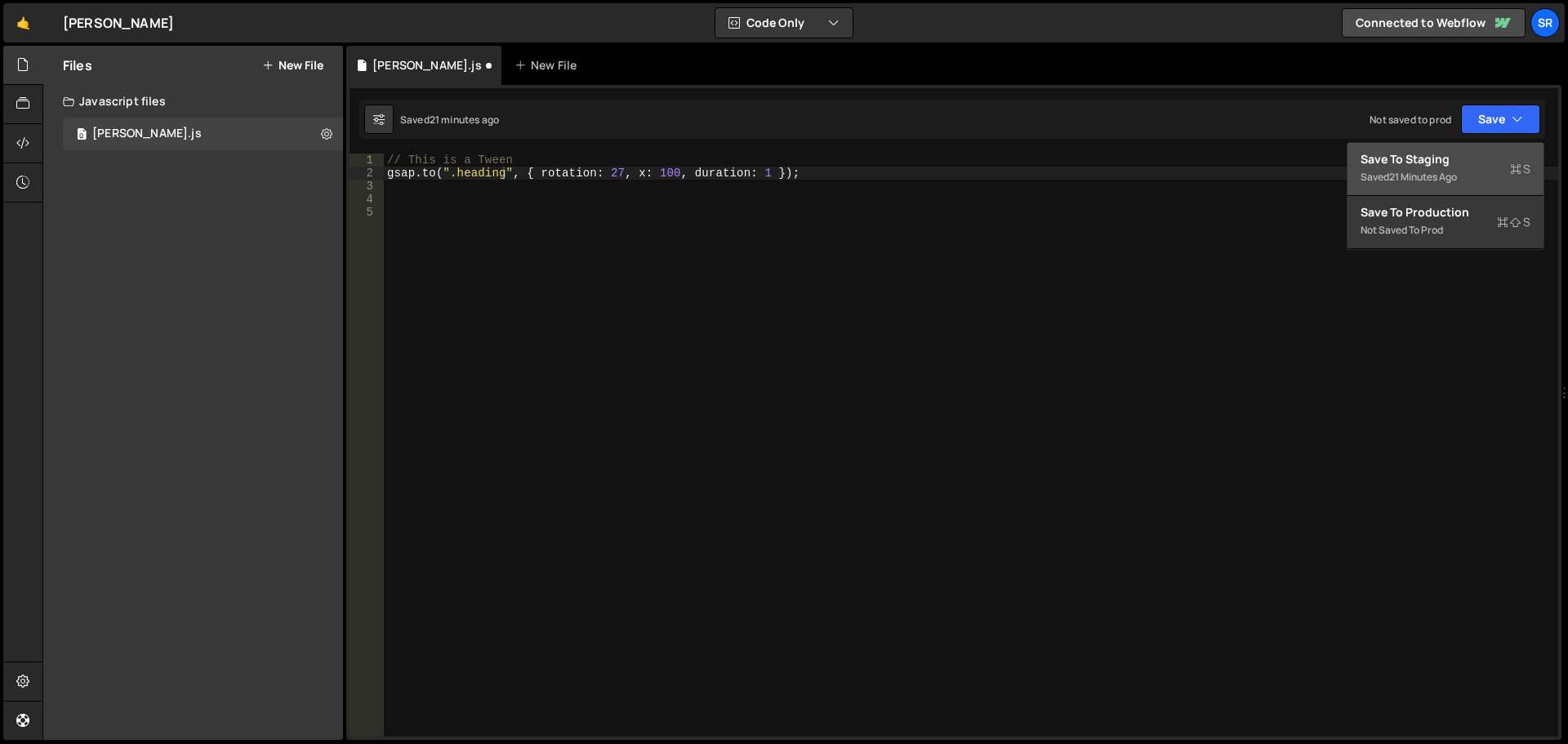
click at [1451, 180] on div "21 minutes ago" at bounding box center [1423, 176] width 68 height 14
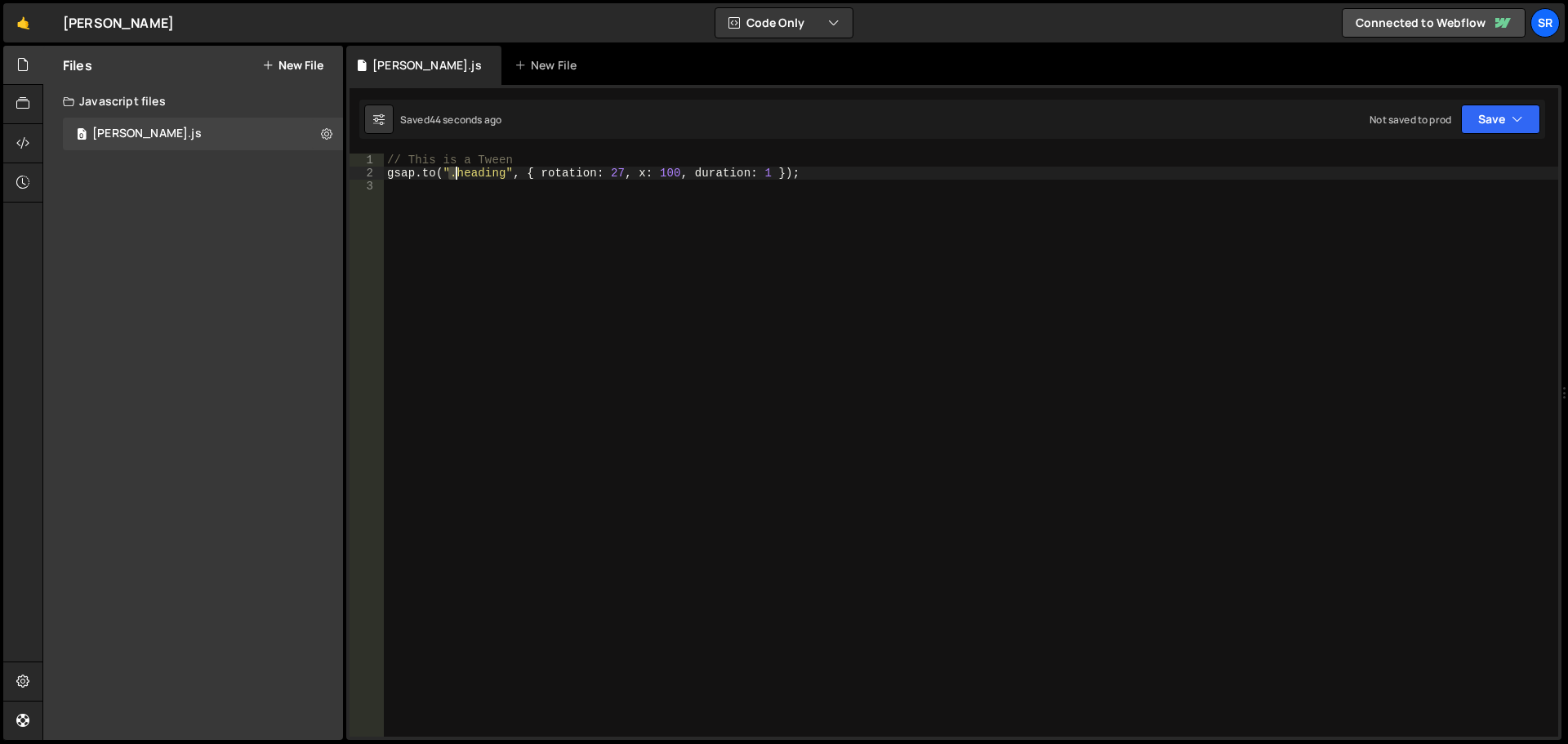
drag, startPoint x: 452, startPoint y: 175, endPoint x: 461, endPoint y: 175, distance: 9.0
click at [461, 175] on div "// This is a Tween gsap . to ( ".heading" , { rotation : 27 , x : 100 , duratio…" at bounding box center [970, 458] width 1174 height 609
click at [456, 175] on div "// This is a Tween gsap . to ( ".heading" , { rotation : 27 , x : 100 , duratio…" at bounding box center [970, 445] width 1174 height 583
drag, startPoint x: 456, startPoint y: 175, endPoint x: 500, endPoint y: 175, distance: 44.0
click at [500, 175] on div "// This is a Tween gsap . to ( ".heading" , { rotation : 27 , x : 100 , duratio…" at bounding box center [970, 458] width 1174 height 609
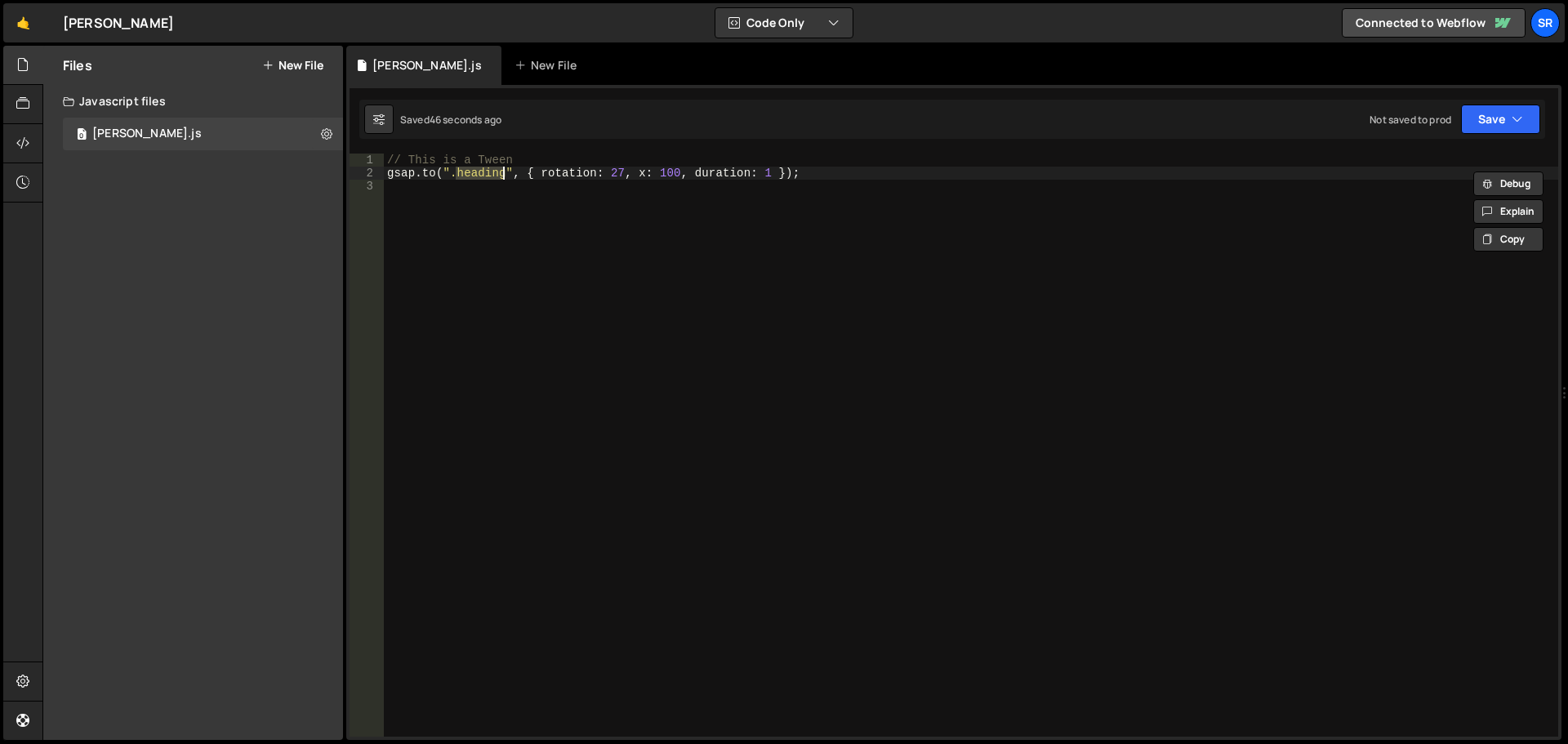
paste textarea "letter_lo"
type textarea "[DOMAIN_NAME](".letter_loading", { rotation: 27, x: 100, duration: 1 });"
click at [1497, 122] on button "Save" at bounding box center [1500, 119] width 79 height 30
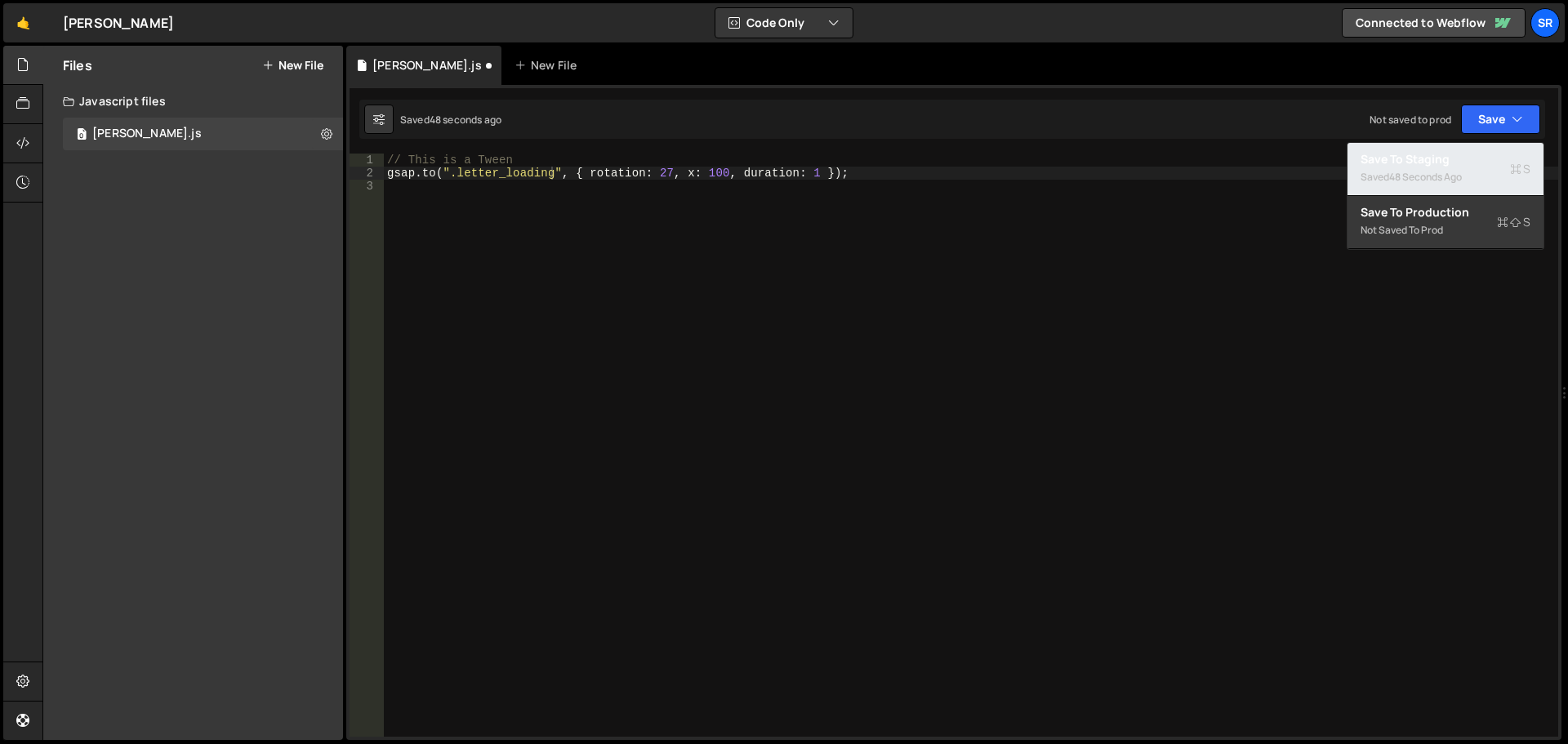
click at [1435, 166] on div "Save to Staging S" at bounding box center [1445, 158] width 170 height 16
